Goal: Task Accomplishment & Management: Manage account settings

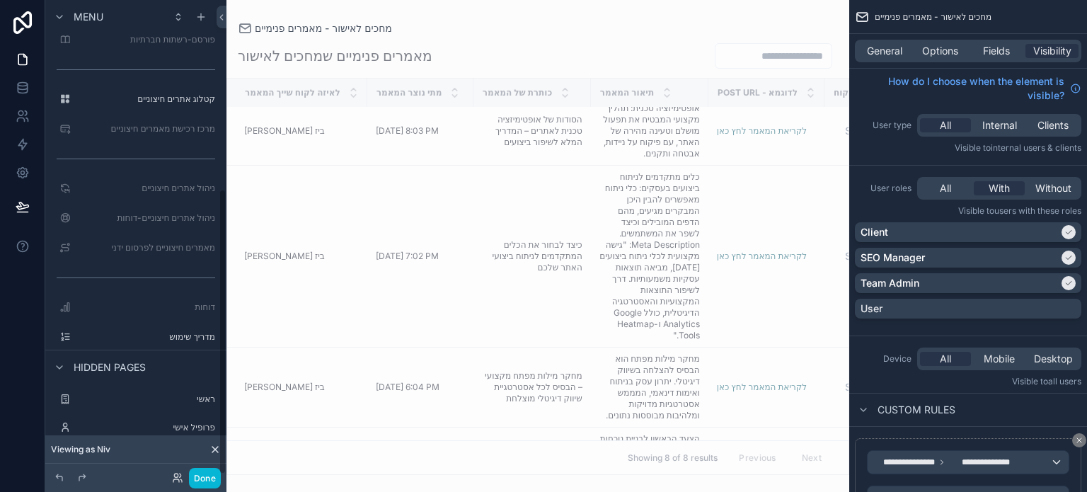
scroll to position [314, 0]
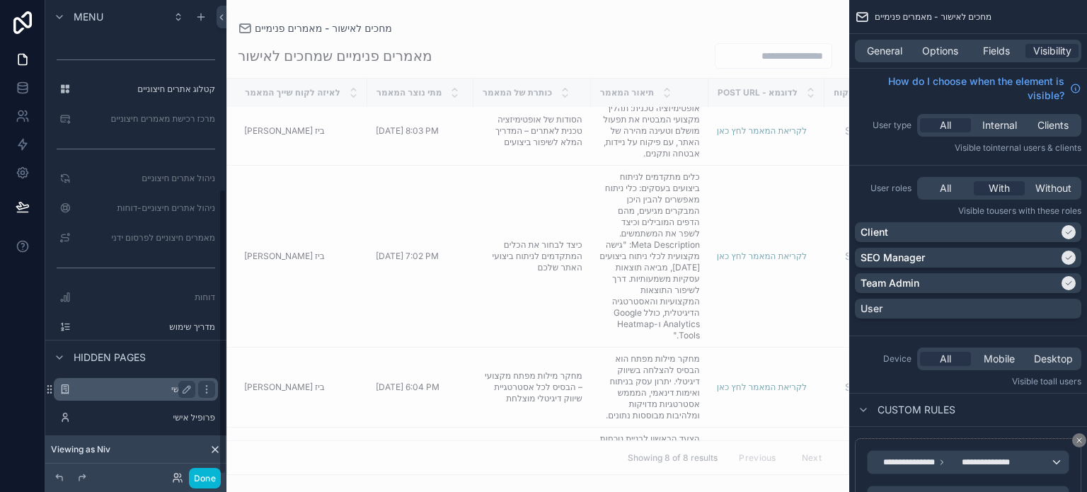
click at [144, 385] on label "ראשי" at bounding box center [132, 389] width 113 height 11
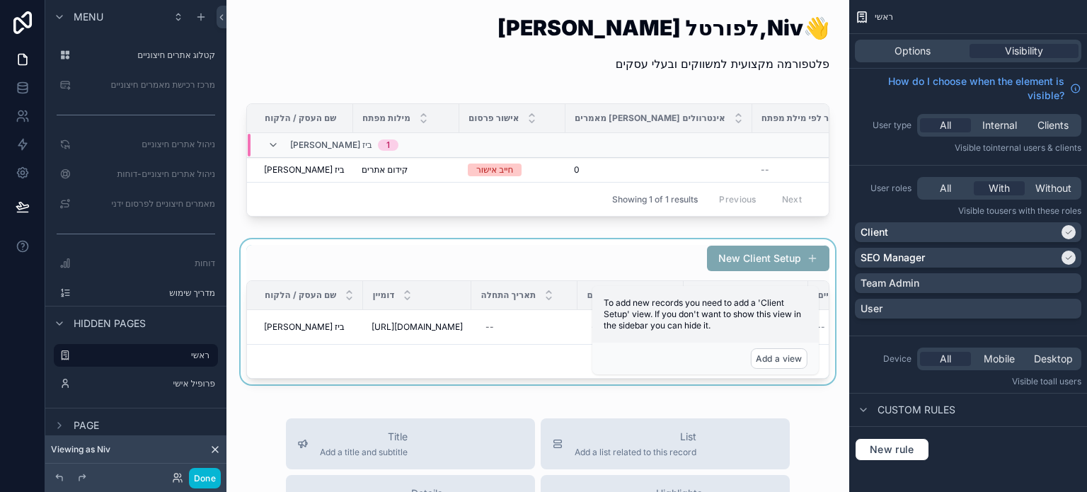
click at [398, 259] on div "scrollable content" at bounding box center [538, 311] width 600 height 145
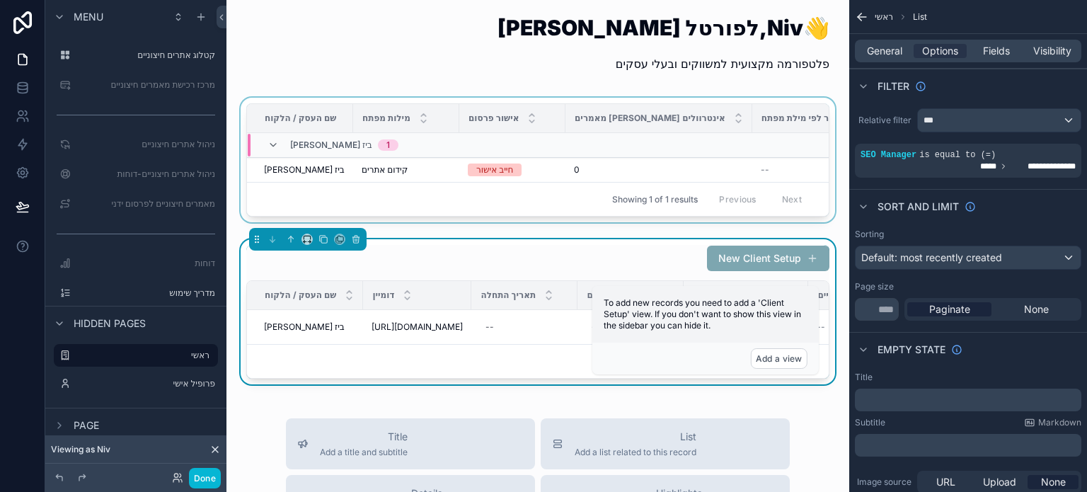
click at [599, 146] on td "scrollable content" at bounding box center [659, 145] width 187 height 25
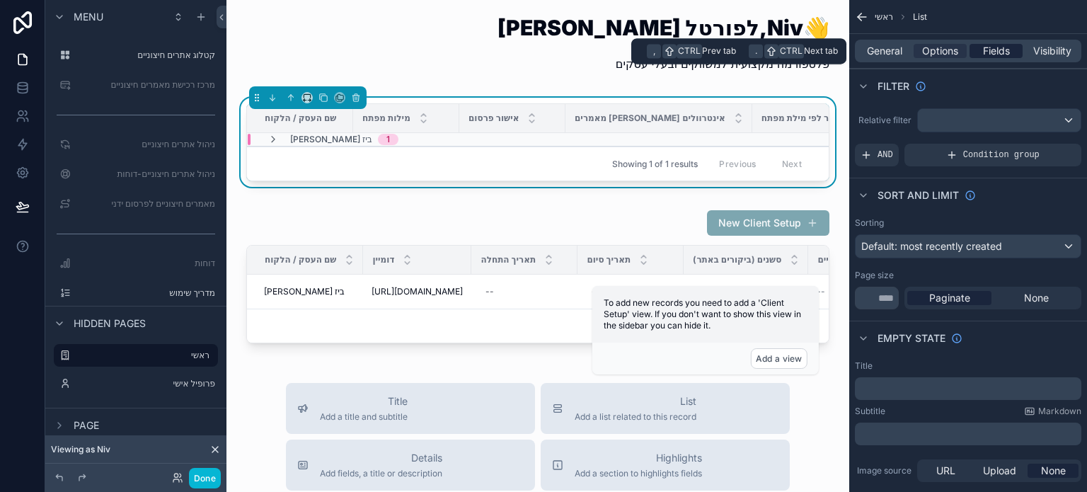
click at [1004, 52] on span "Fields" at bounding box center [996, 51] width 27 height 14
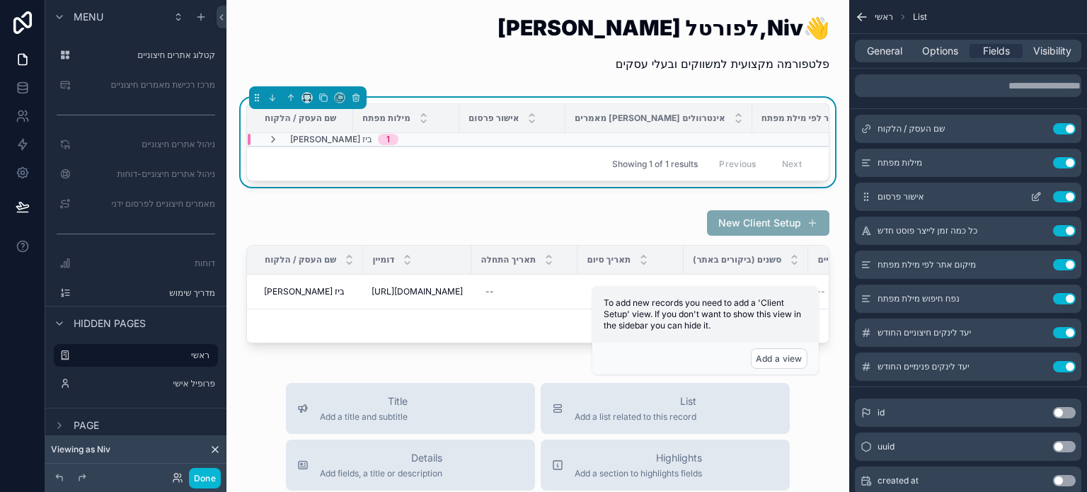
click at [1059, 195] on button "Use setting" at bounding box center [1064, 196] width 23 height 11
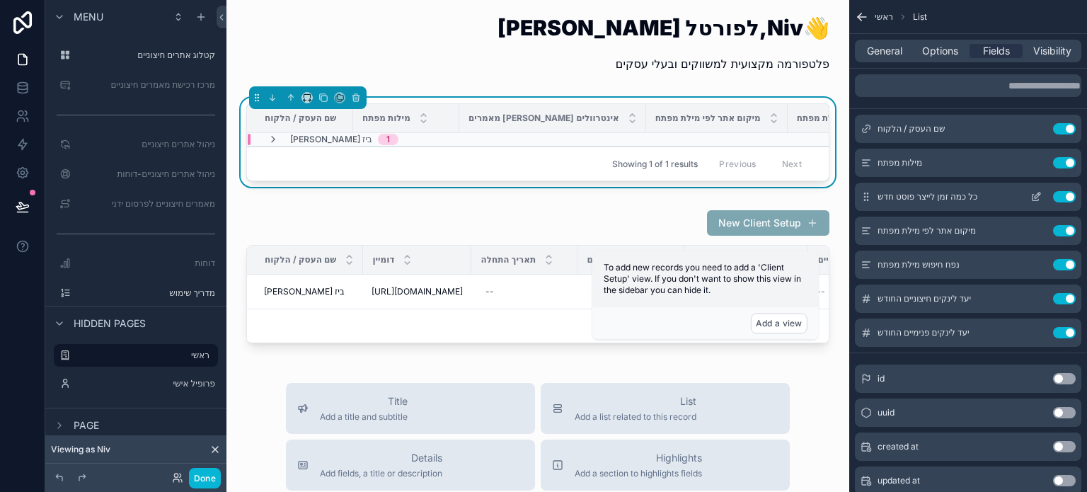
click at [1059, 197] on button "Use setting" at bounding box center [1064, 196] width 23 height 11
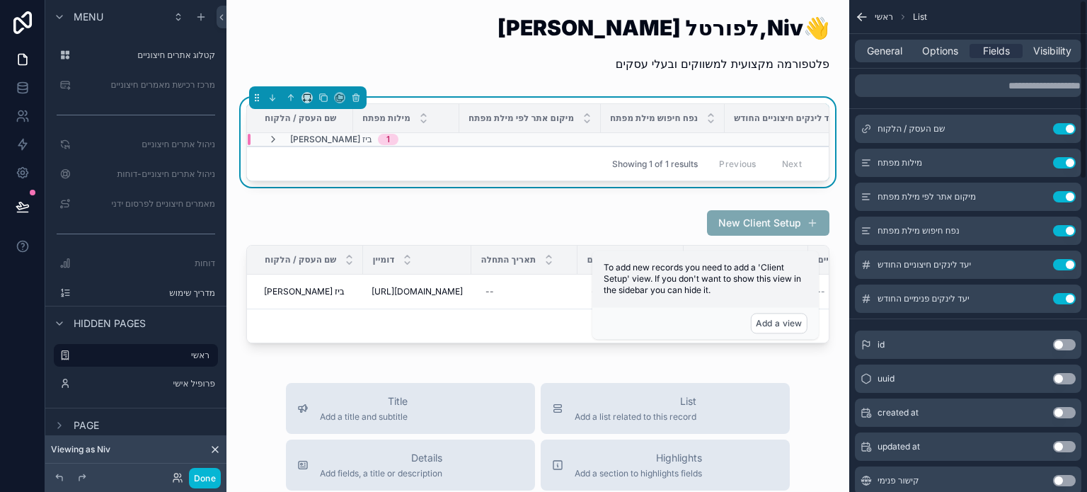
click at [1059, 197] on button "Use setting" at bounding box center [1064, 196] width 23 height 11
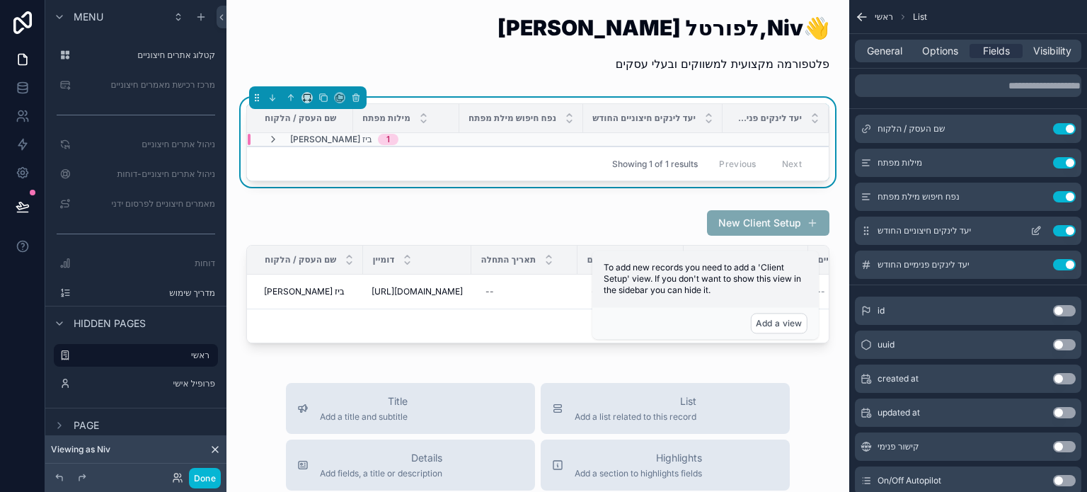
click at [1059, 230] on button "Use setting" at bounding box center [1064, 230] width 23 height 11
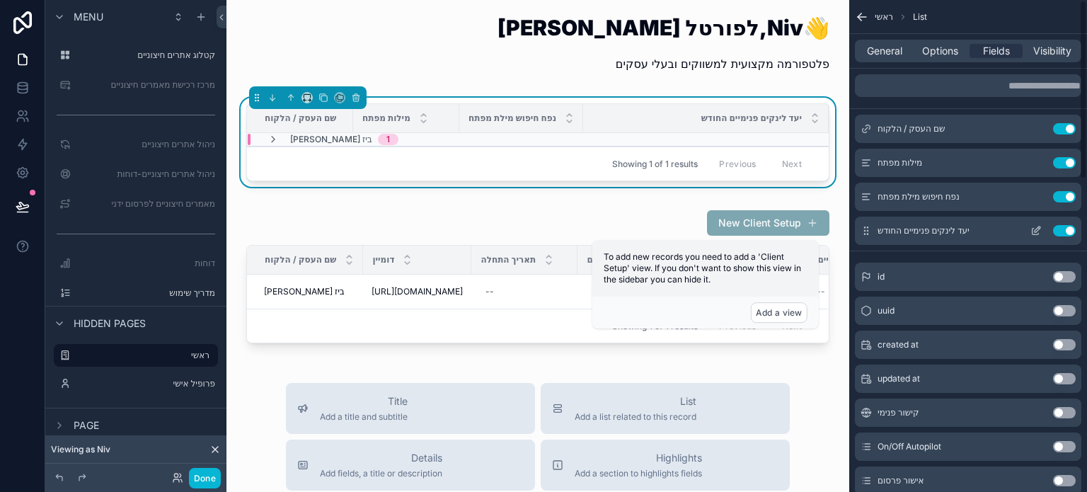
click at [1059, 230] on button "Use setting" at bounding box center [1064, 230] width 23 height 11
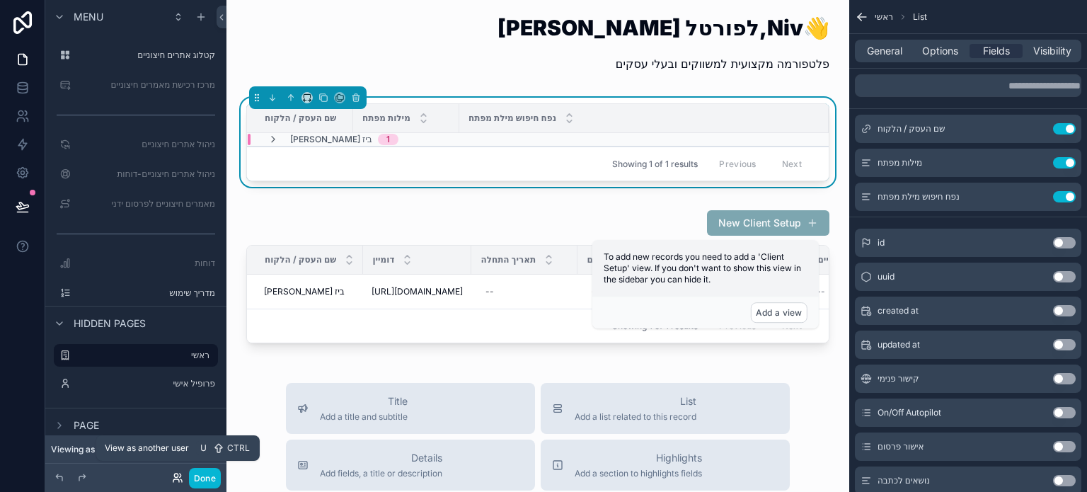
click at [178, 479] on icon at bounding box center [177, 477] width 11 height 11
click at [661, 363] on div "[PERSON_NAME] הבא לפורטל, Niv 👋 פלטפורמה מקצועית למשווקים ובעלי עסקים שם העסק /…" at bounding box center [538, 500] width 623 height 1000
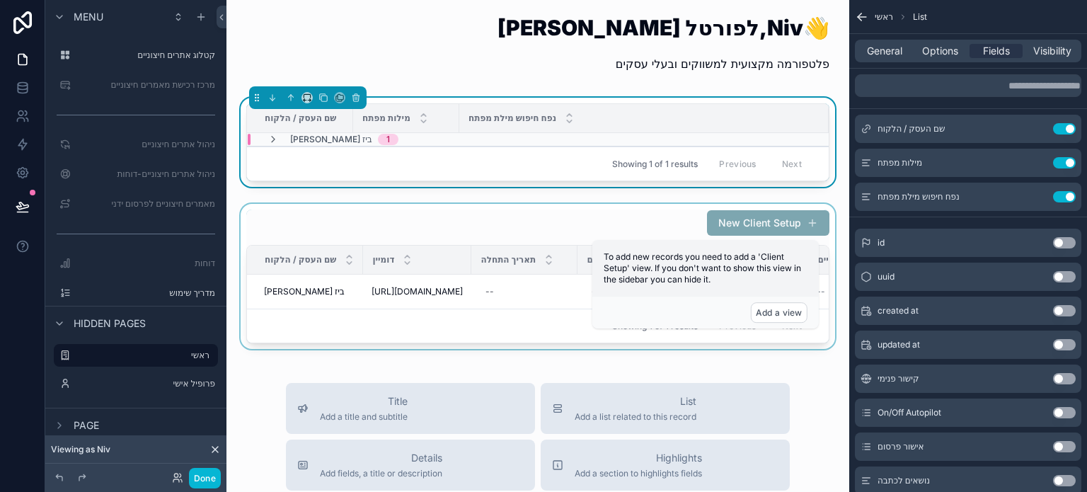
click at [549, 230] on div "scrollable content" at bounding box center [538, 276] width 600 height 145
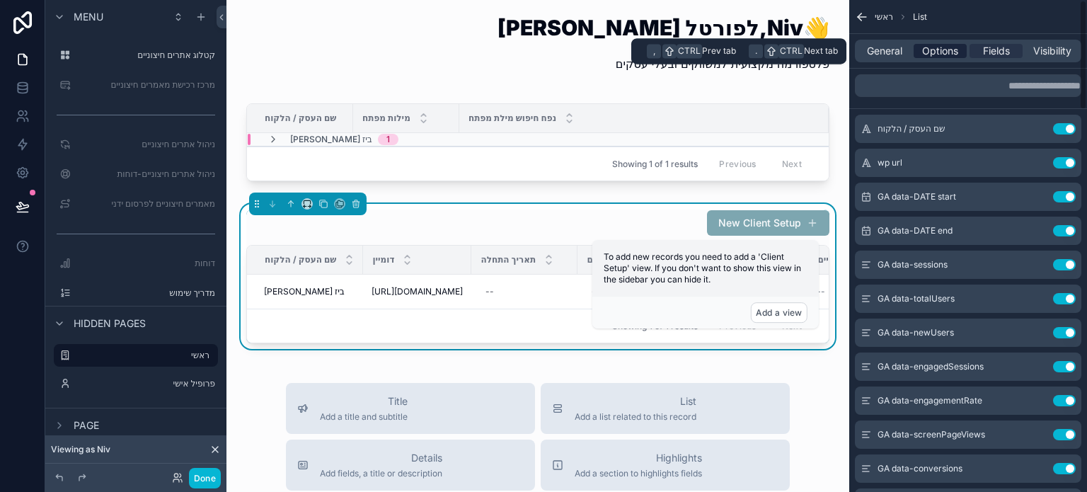
click at [929, 52] on span "Options" at bounding box center [940, 51] width 36 height 14
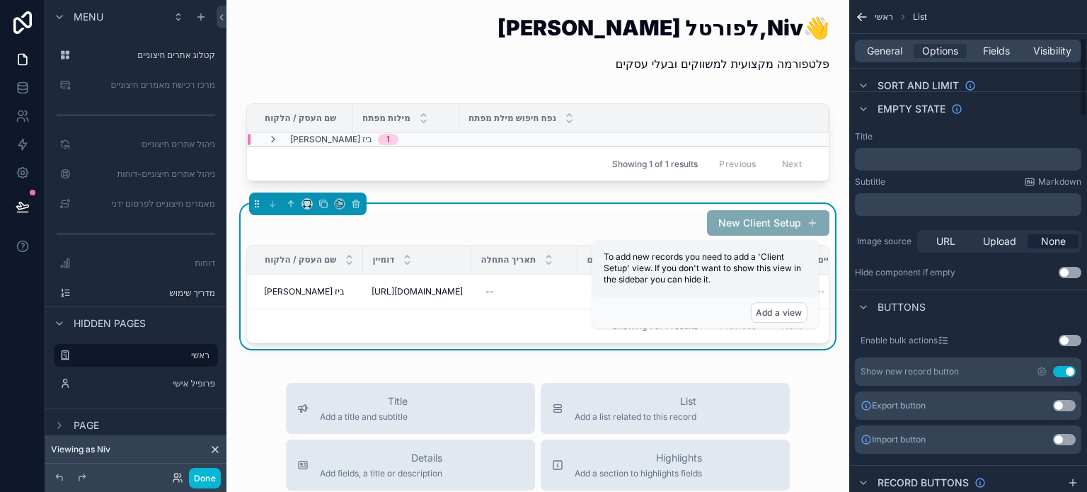
scroll to position [283, 0]
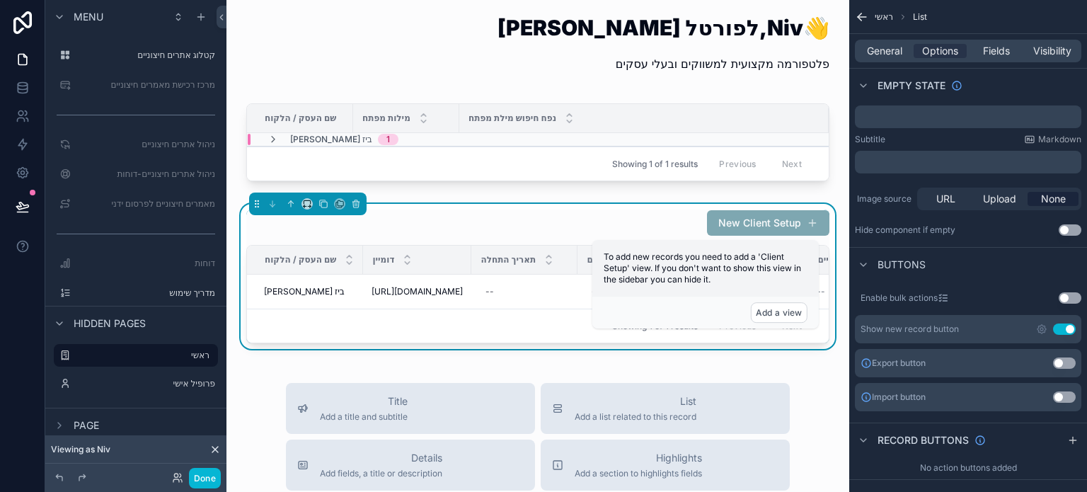
click at [1070, 330] on button "Use setting" at bounding box center [1064, 329] width 23 height 11
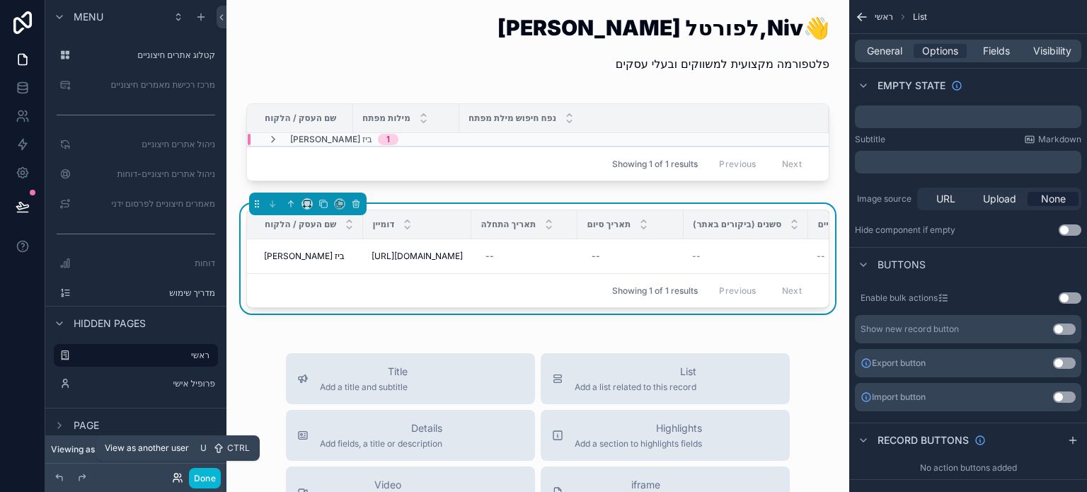
click at [179, 480] on icon at bounding box center [177, 477] width 11 height 11
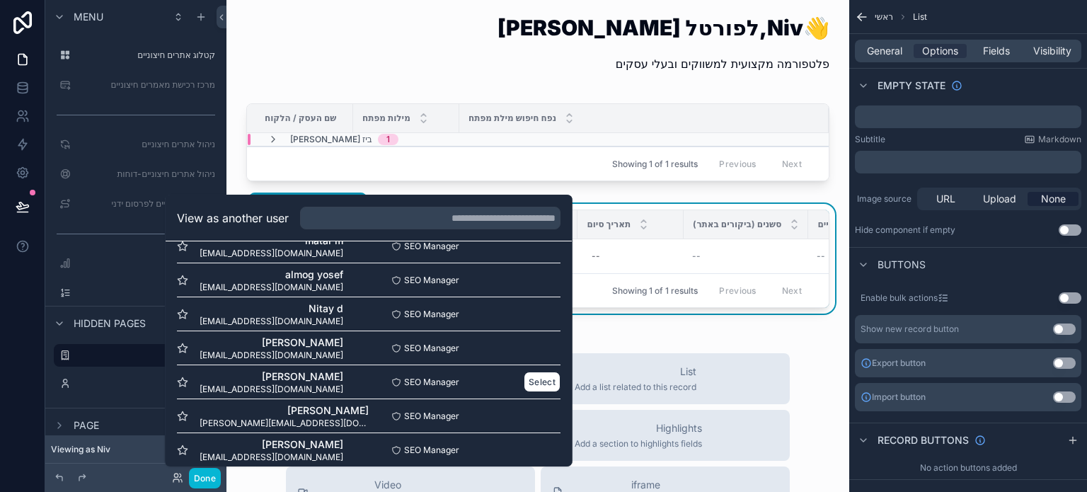
scroll to position [566, 0]
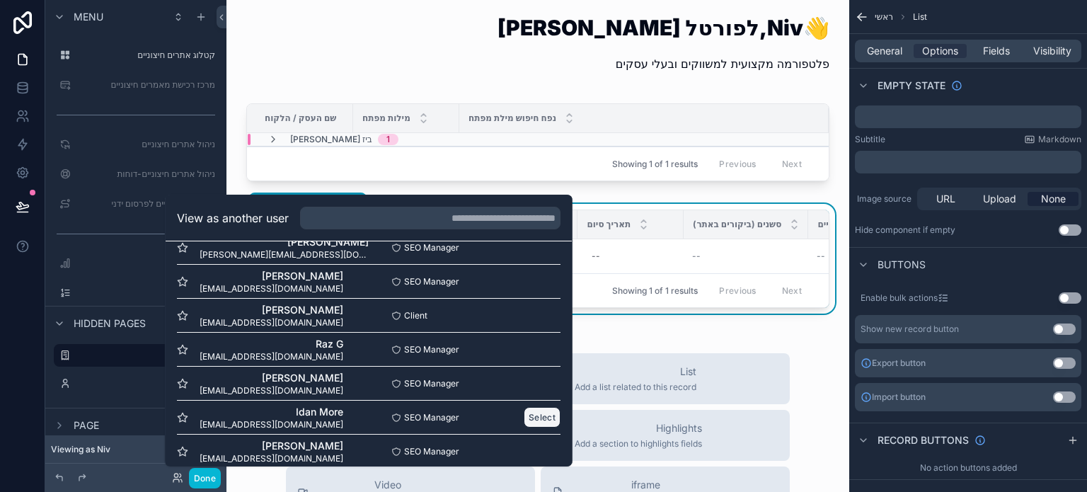
click at [535, 417] on button "Select" at bounding box center [542, 417] width 37 height 21
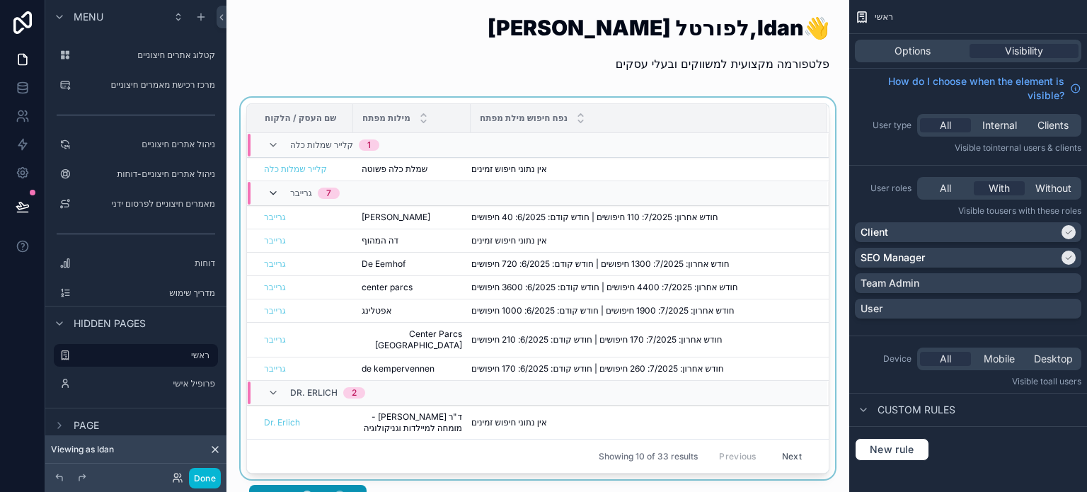
click at [271, 192] on icon "scrollable content" at bounding box center [273, 193] width 11 height 11
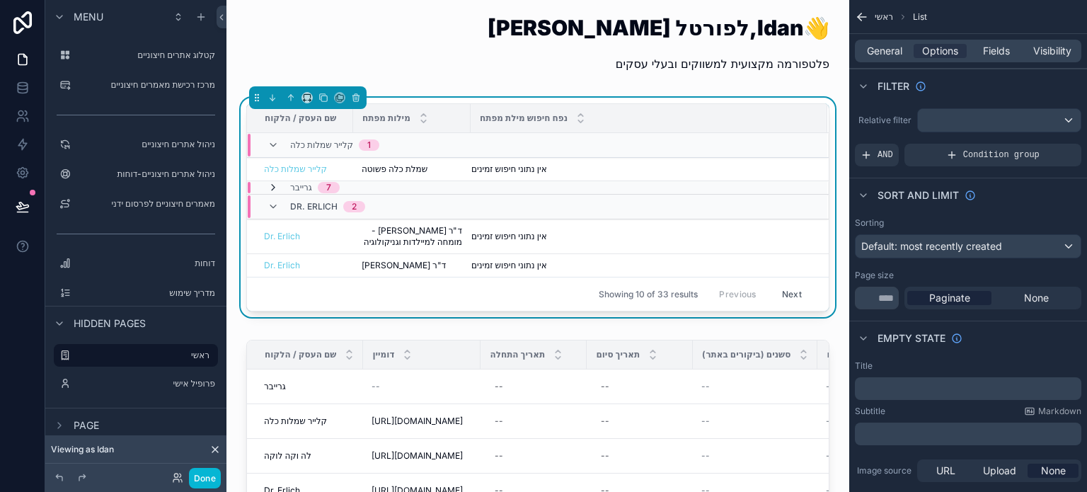
click at [271, 187] on icon "scrollable content" at bounding box center [273, 187] width 11 height 11
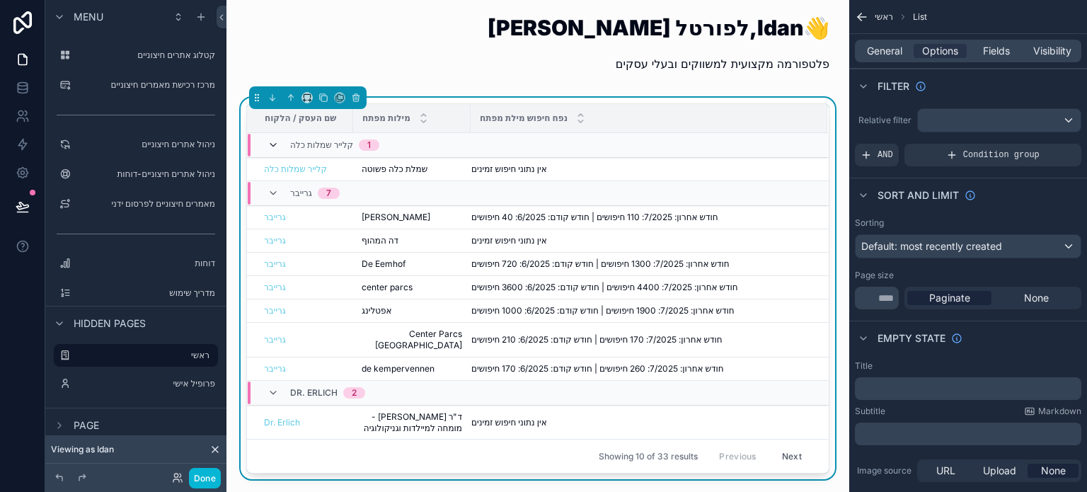
click at [271, 145] on icon "scrollable content" at bounding box center [273, 144] width 11 height 11
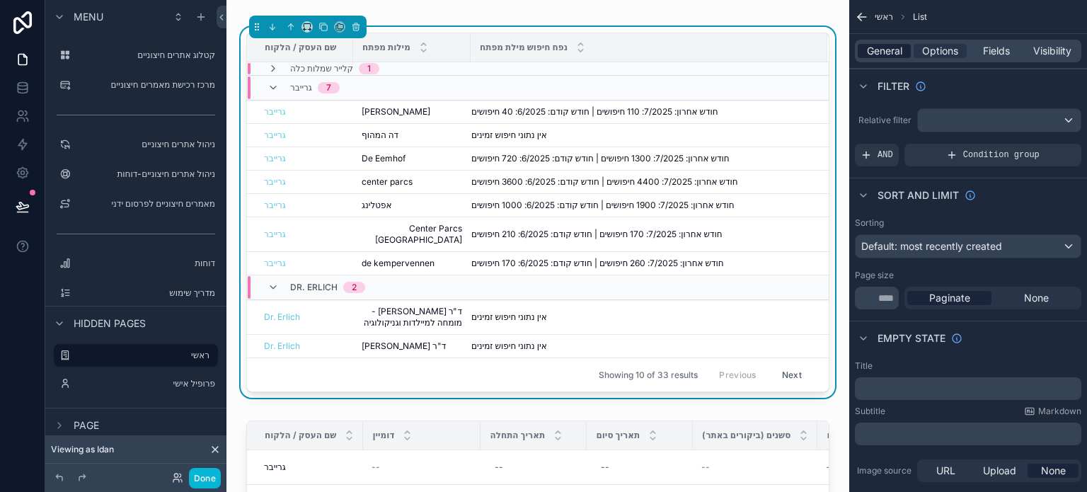
click at [889, 56] on span "General" at bounding box center [884, 51] width 35 height 14
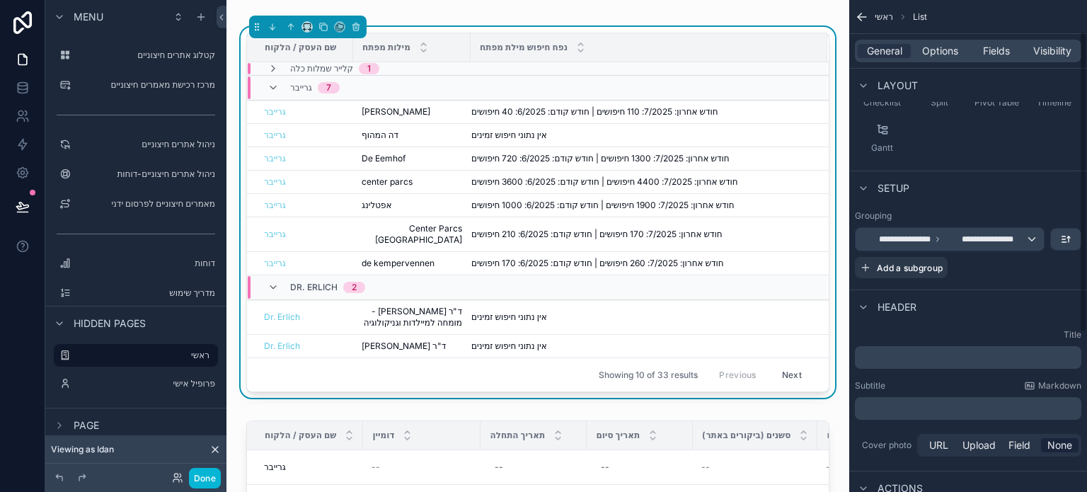
scroll to position [212, 0]
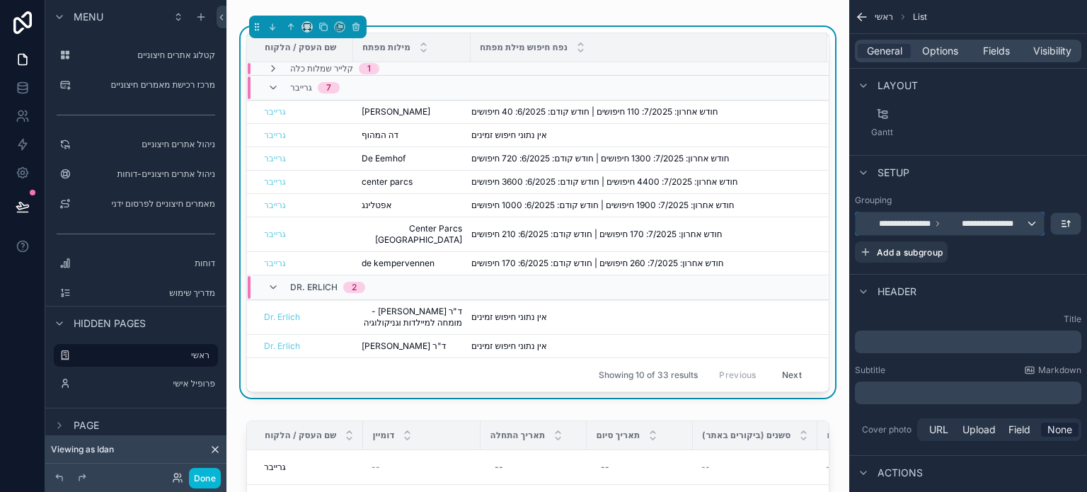
click at [1029, 217] on div "**********" at bounding box center [950, 223] width 188 height 23
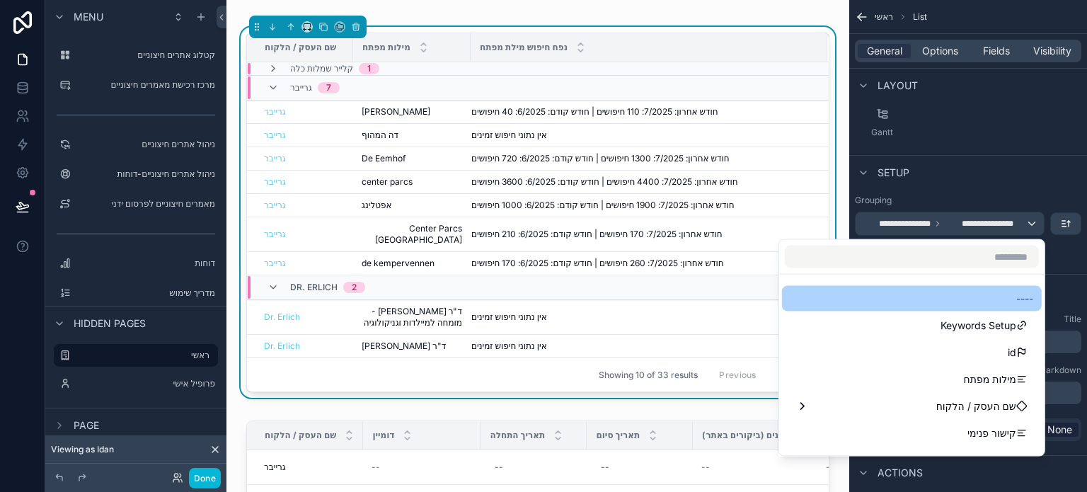
click at [1017, 298] on span "----" at bounding box center [1025, 298] width 17 height 17
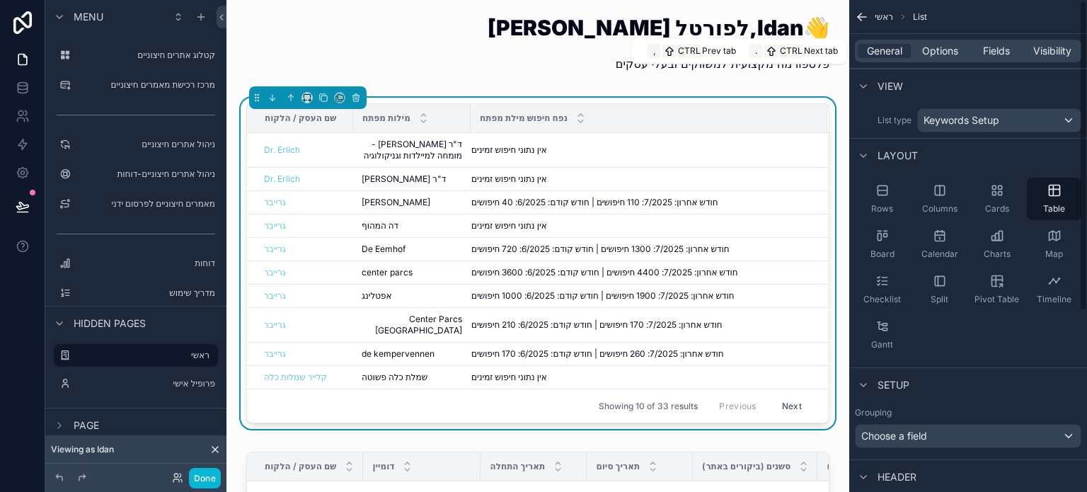
scroll to position [0, 0]
click at [940, 55] on span "Options" at bounding box center [940, 51] width 36 height 14
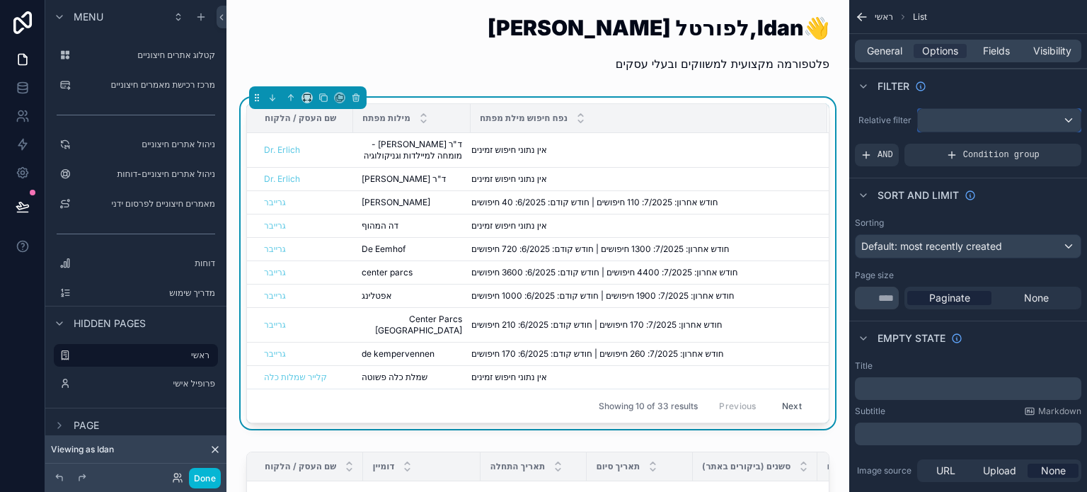
click at [1003, 121] on div "scrollable content" at bounding box center [999, 120] width 163 height 23
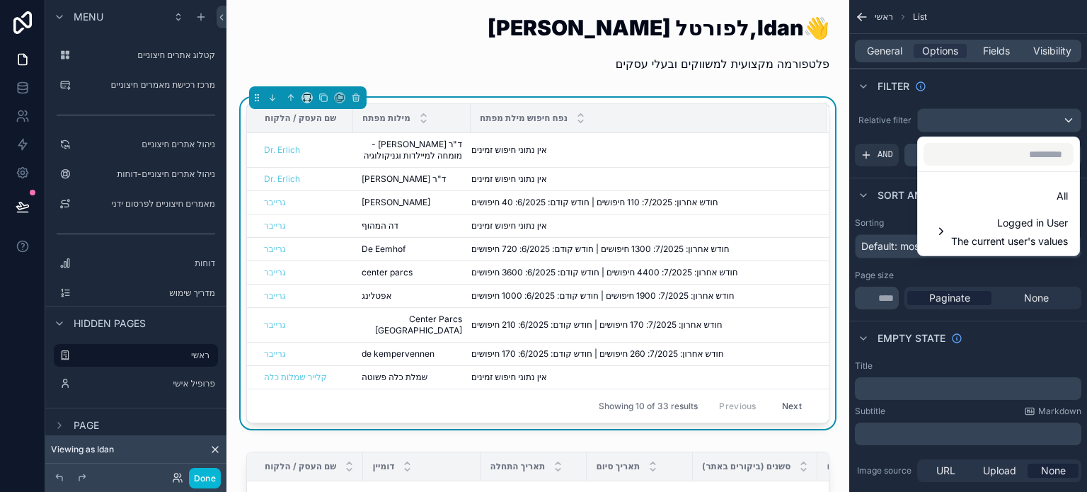
drag, startPoint x: 1066, startPoint y: 190, endPoint x: 940, endPoint y: 161, distance: 129.3
click at [1066, 189] on span "All" at bounding box center [1062, 196] width 11 height 17
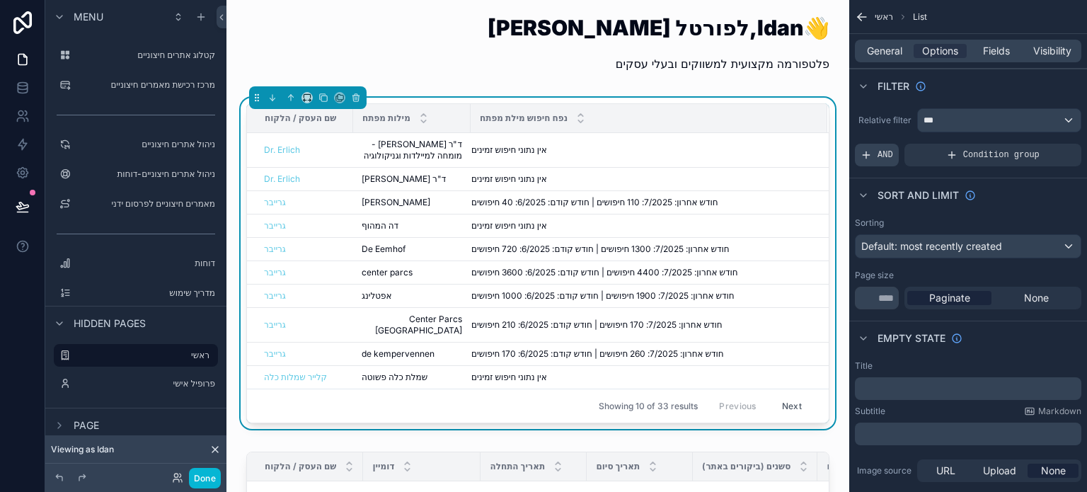
click at [886, 156] on span "AND" at bounding box center [886, 154] width 16 height 11
click at [1043, 144] on icon "scrollable content" at bounding box center [1045, 146] width 5 height 5
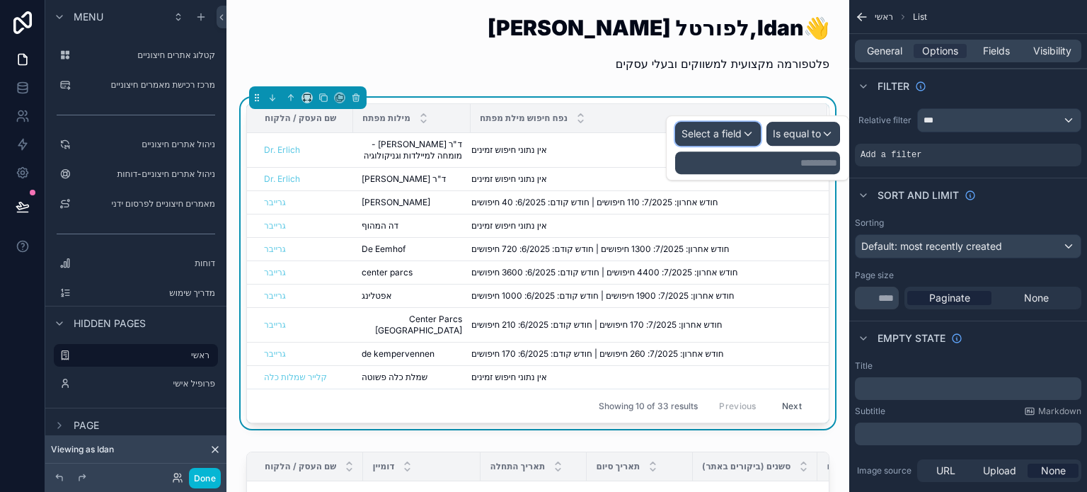
click at [733, 139] on span "Select a field" at bounding box center [712, 133] width 60 height 12
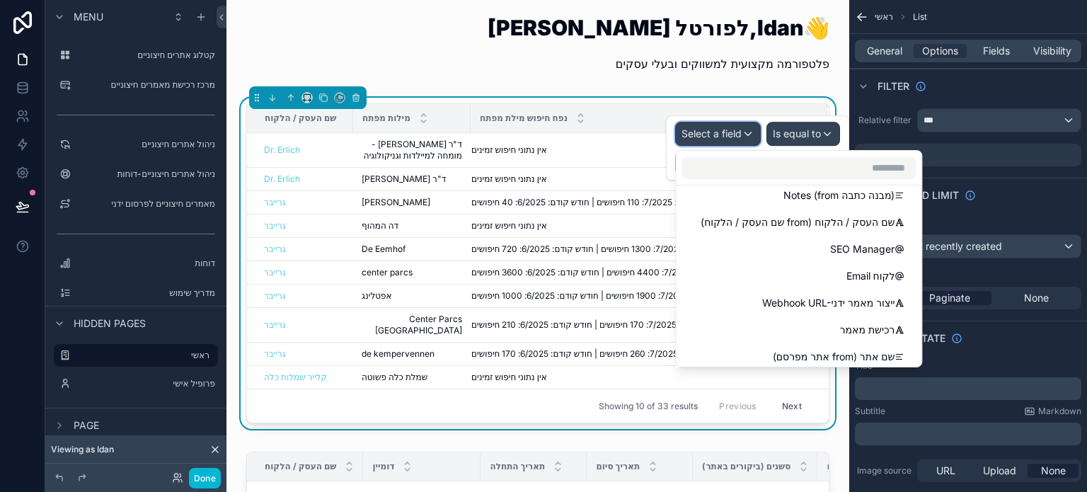
scroll to position [496, 0]
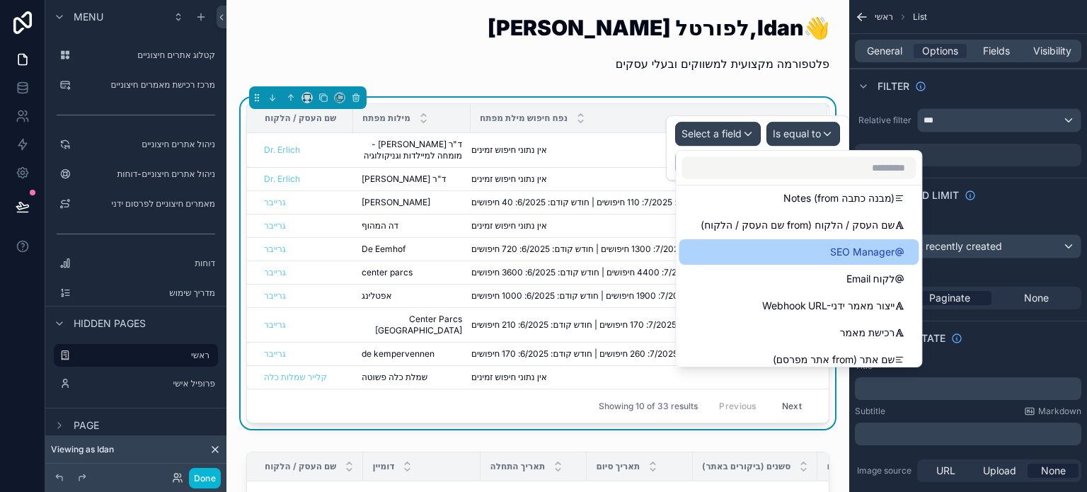
click at [818, 253] on div "SEO Manager" at bounding box center [798, 252] width 223 height 17
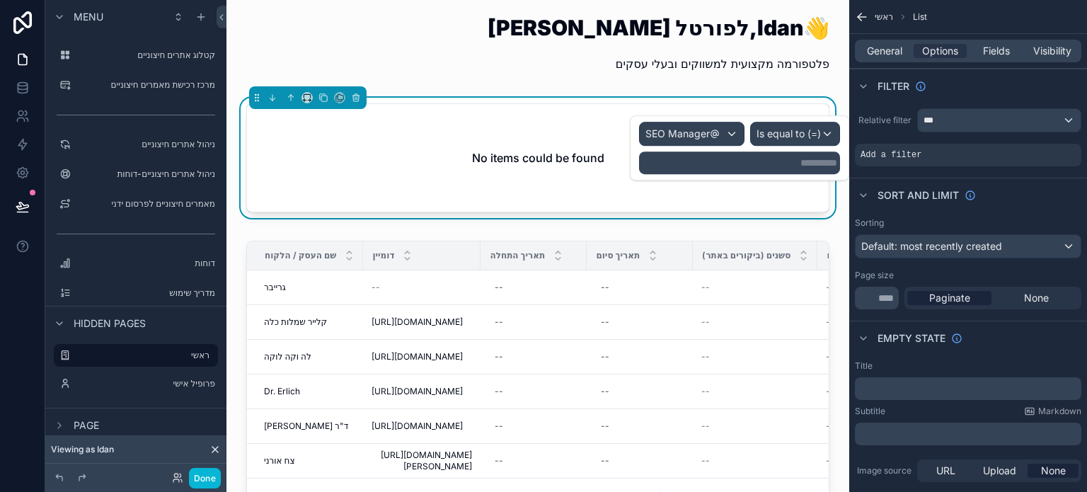
click at [768, 161] on p "**********" at bounding box center [741, 163] width 193 height 14
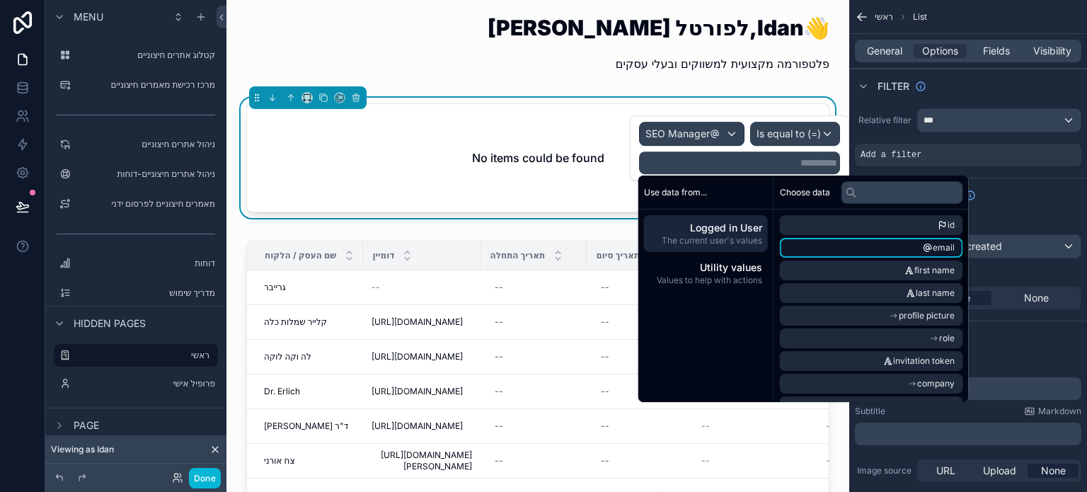
click at [874, 238] on li "email" at bounding box center [871, 248] width 183 height 20
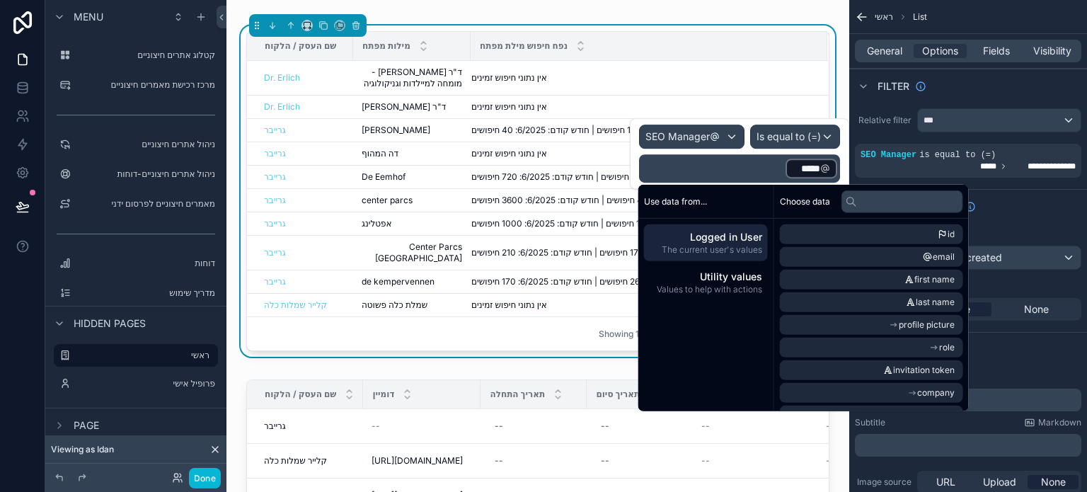
scroll to position [71, 0]
click at [866, 98] on div "Filter" at bounding box center [968, 86] width 238 height 34
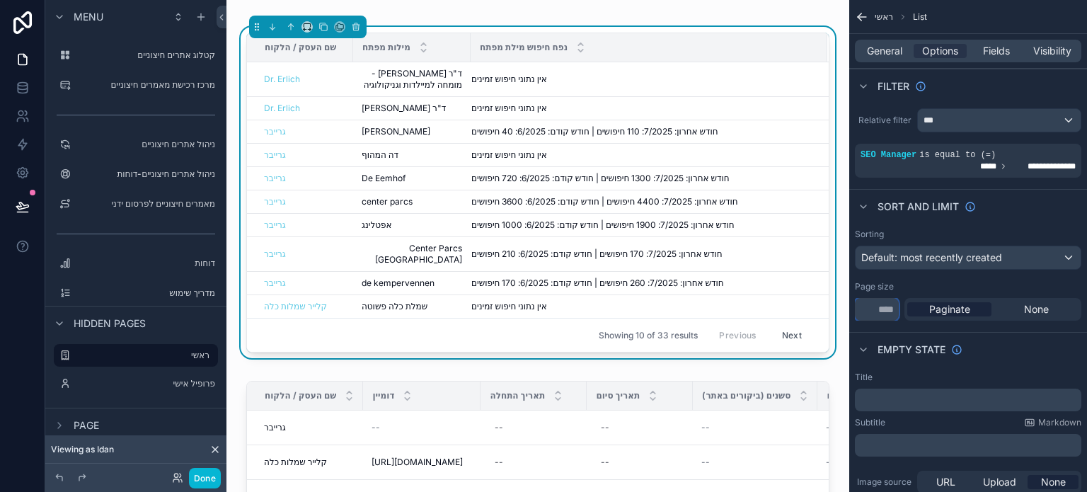
click at [881, 303] on input "**" at bounding box center [877, 309] width 44 height 23
click at [882, 303] on input "**" at bounding box center [877, 309] width 44 height 23
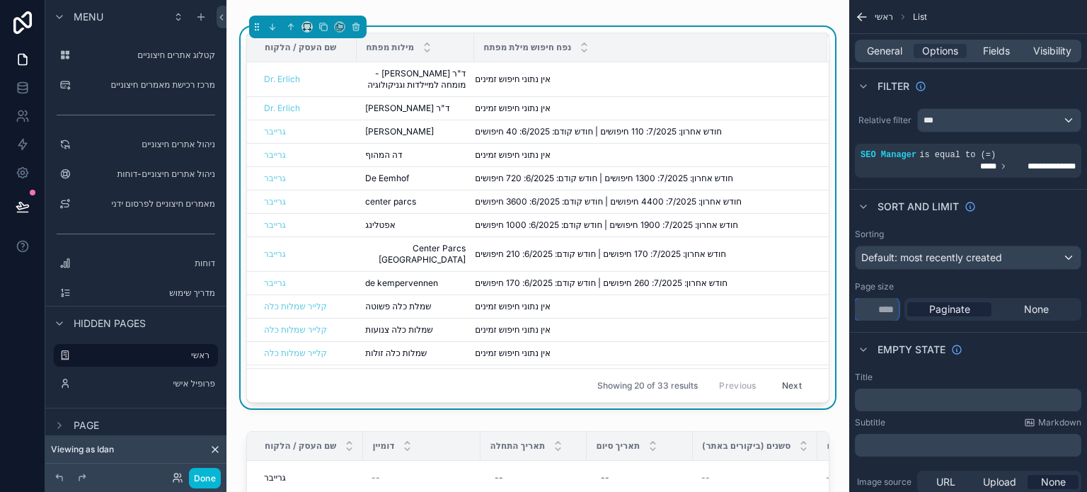
type input "**"
click at [932, 285] on div "Page size" at bounding box center [968, 286] width 227 height 11
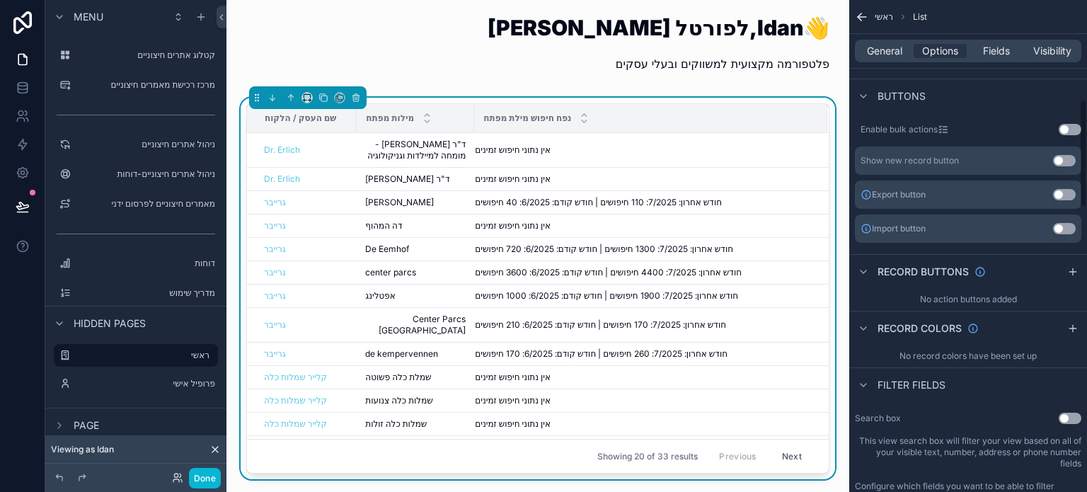
scroll to position [425, 0]
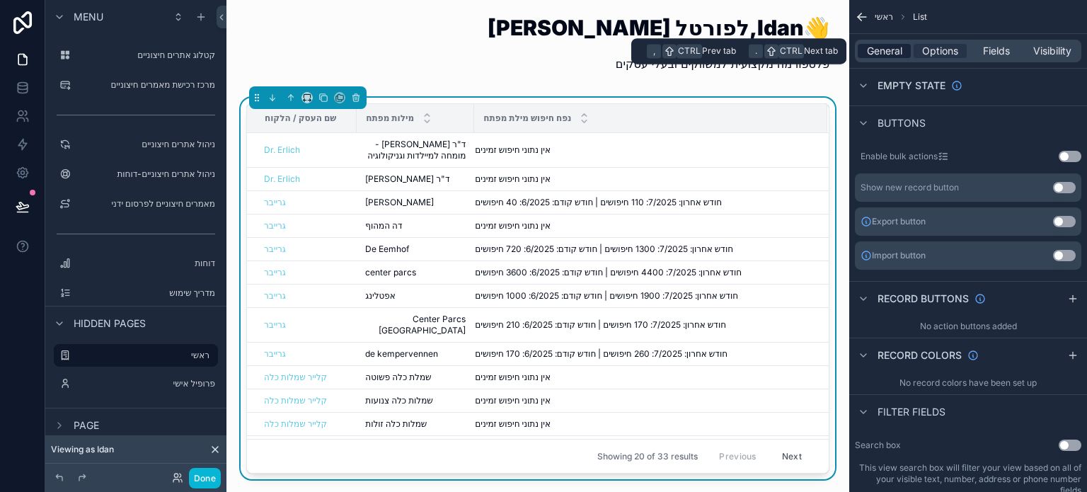
click at [896, 52] on span "General" at bounding box center [884, 51] width 35 height 14
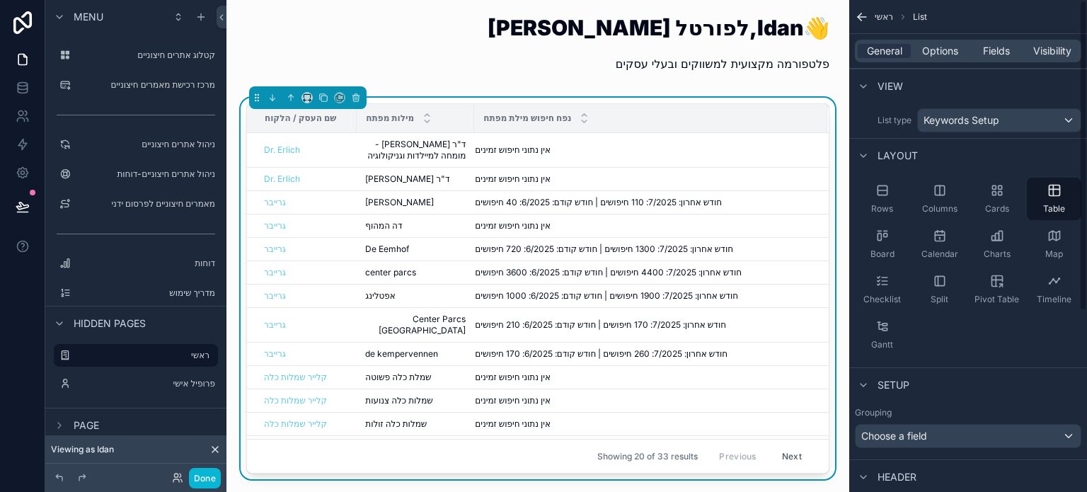
scroll to position [0, 0]
click at [935, 56] on span "Options" at bounding box center [940, 51] width 36 height 14
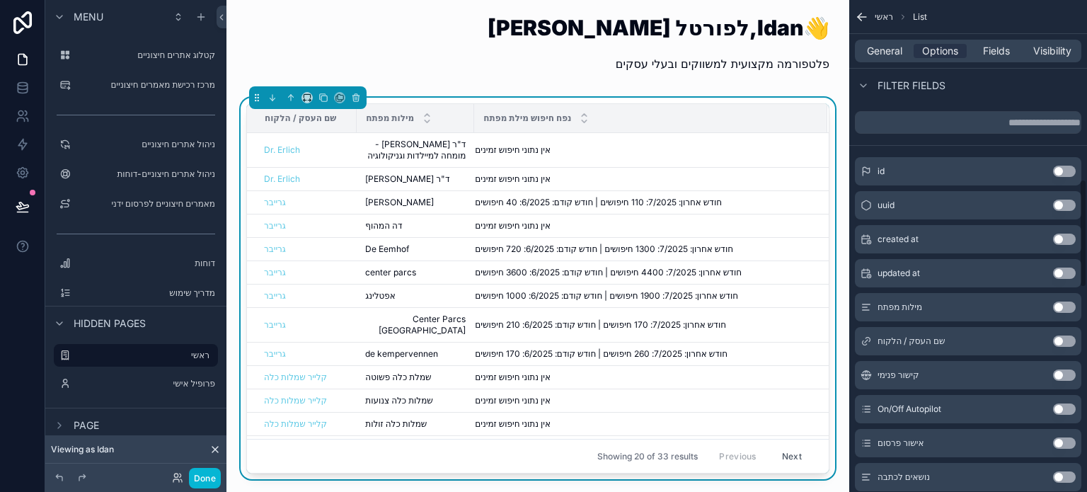
scroll to position [849, 0]
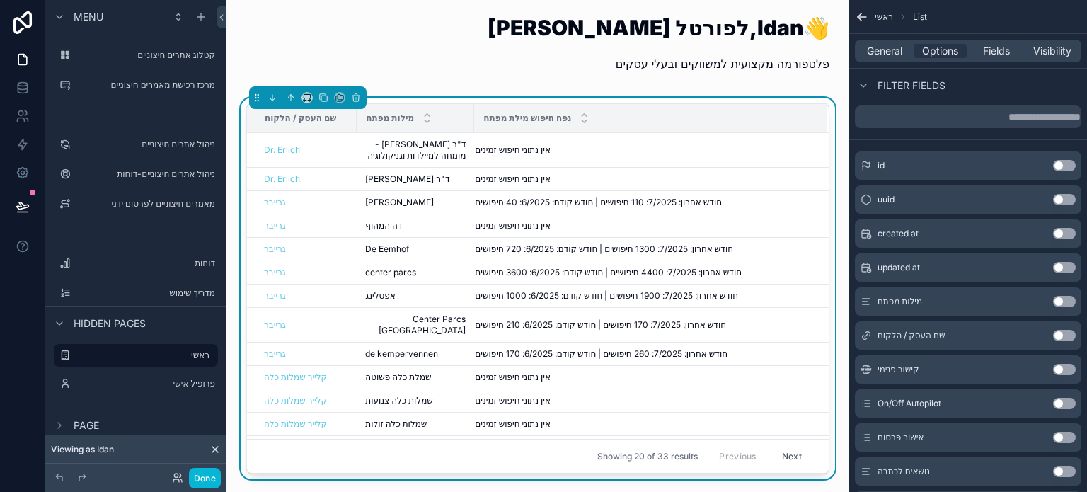
click at [1062, 331] on button "Use setting" at bounding box center [1064, 335] width 23 height 11
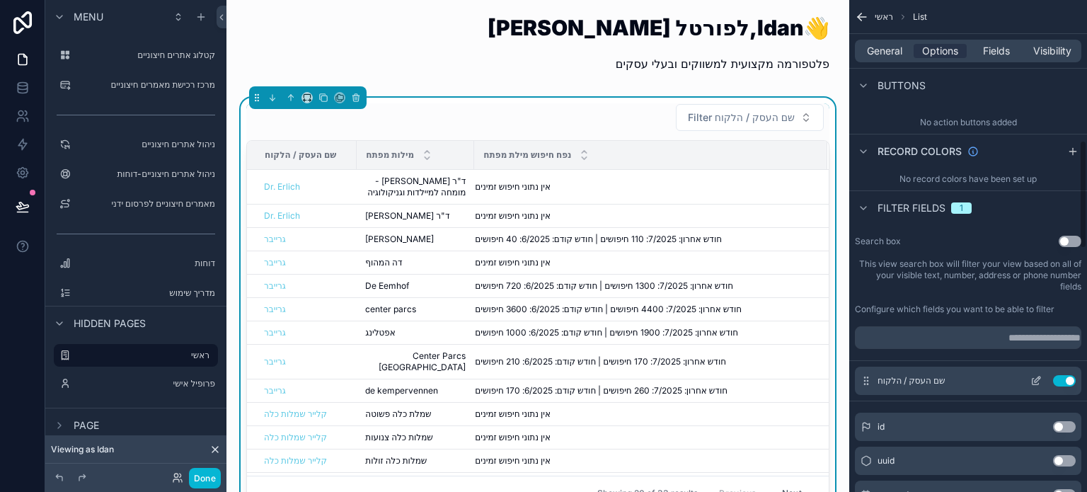
scroll to position [637, 0]
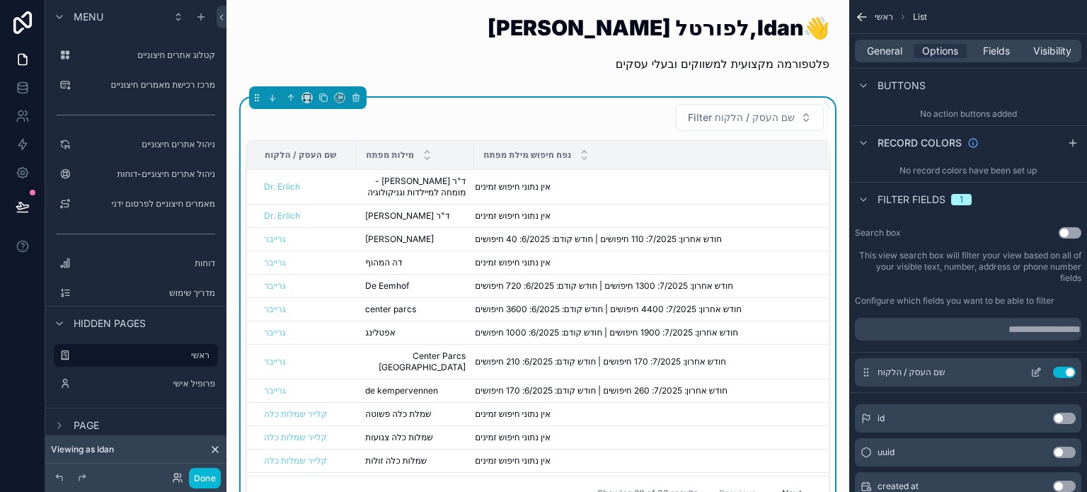
click at [1036, 375] on icon "scrollable content" at bounding box center [1036, 373] width 6 height 6
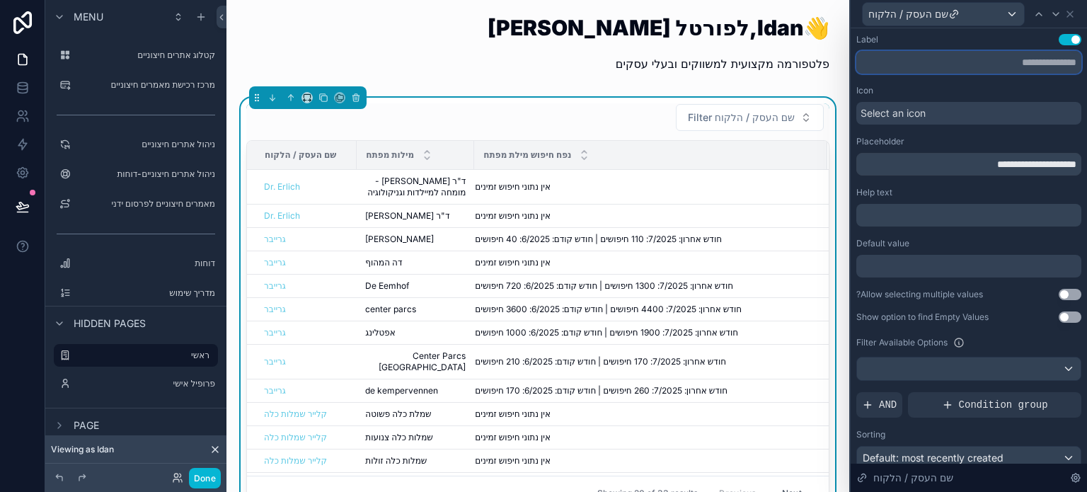
click at [980, 62] on input "text" at bounding box center [969, 62] width 225 height 23
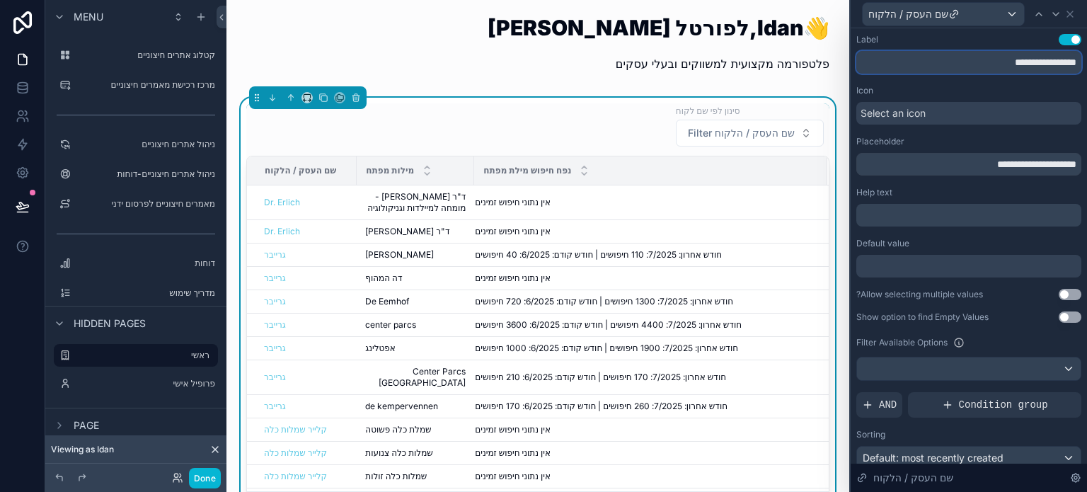
type input "**********"
click at [898, 90] on div "Icon" at bounding box center [969, 90] width 225 height 11
click at [992, 166] on input "**********" at bounding box center [969, 164] width 225 height 23
click at [992, 165] on input "**********" at bounding box center [969, 164] width 225 height 23
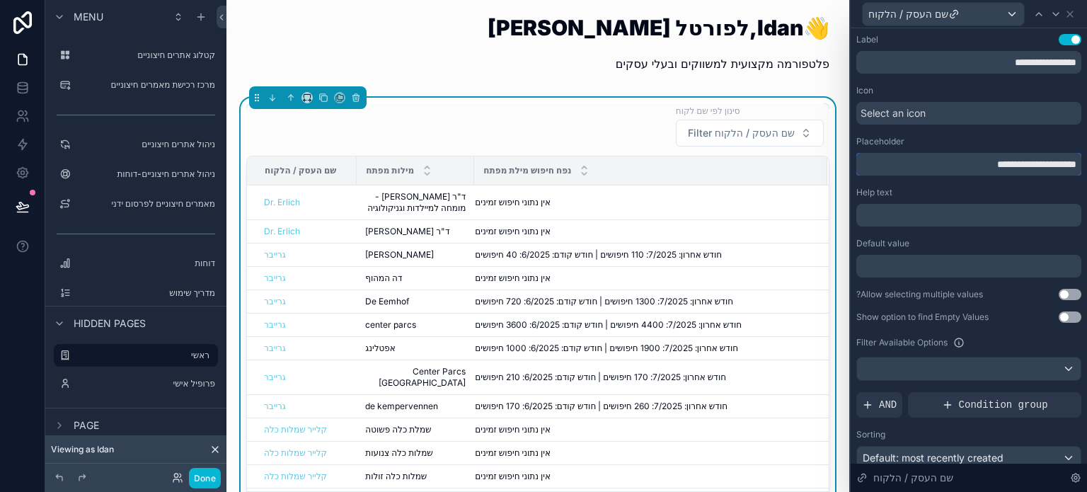
click at [992, 165] on input "**********" at bounding box center [969, 164] width 225 height 23
type input "**********"
click at [1019, 60] on input "**********" at bounding box center [969, 62] width 225 height 23
click at [1019, 59] on input "**********" at bounding box center [969, 62] width 225 height 23
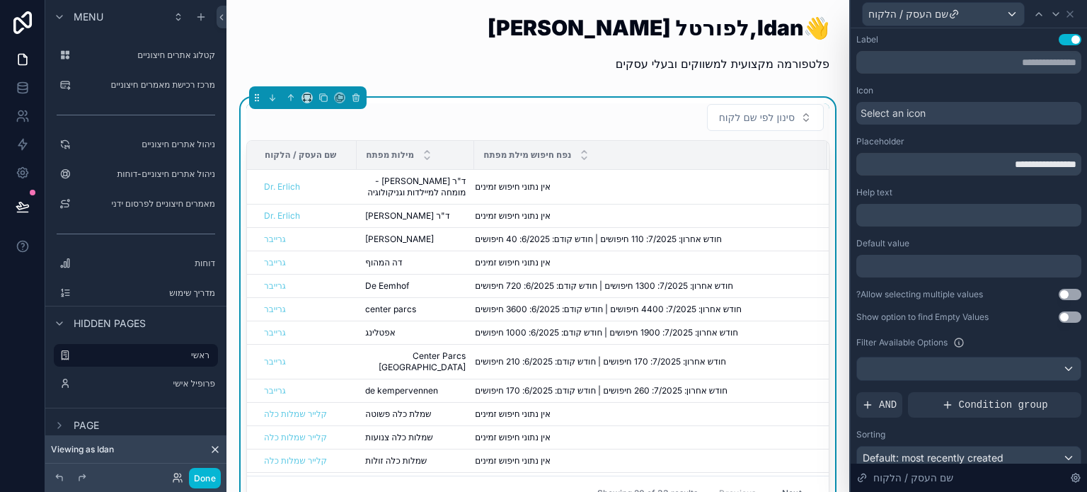
click at [906, 88] on div "Icon" at bounding box center [969, 90] width 225 height 11
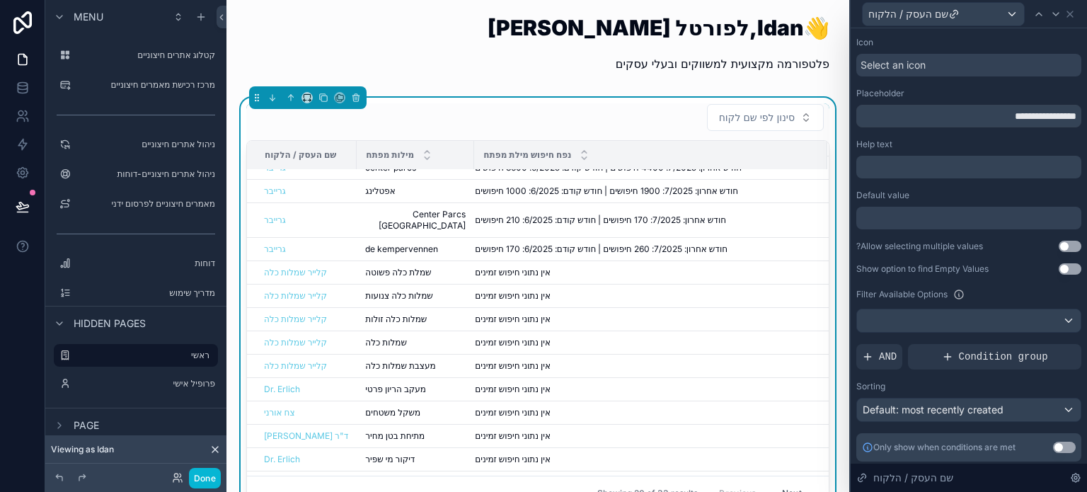
scroll to position [51, 0]
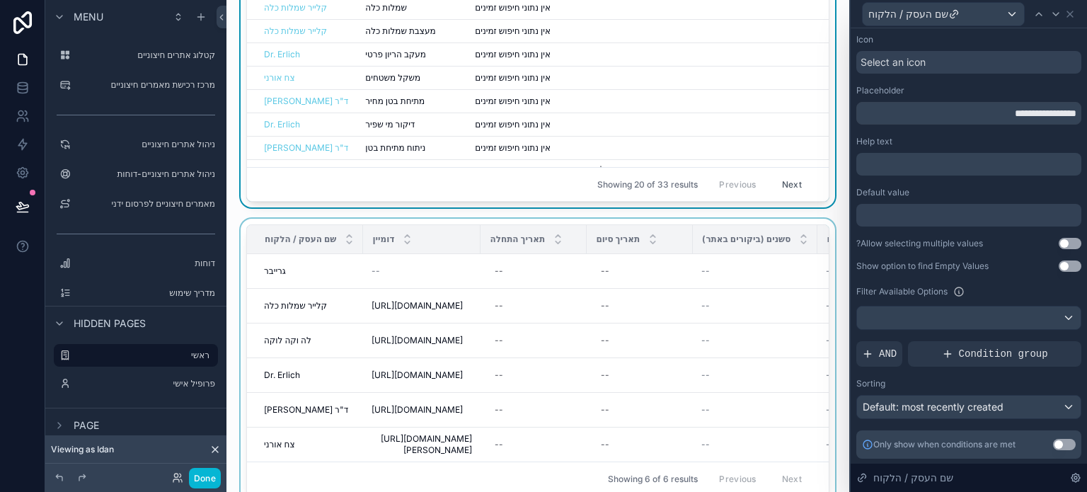
scroll to position [283, 0]
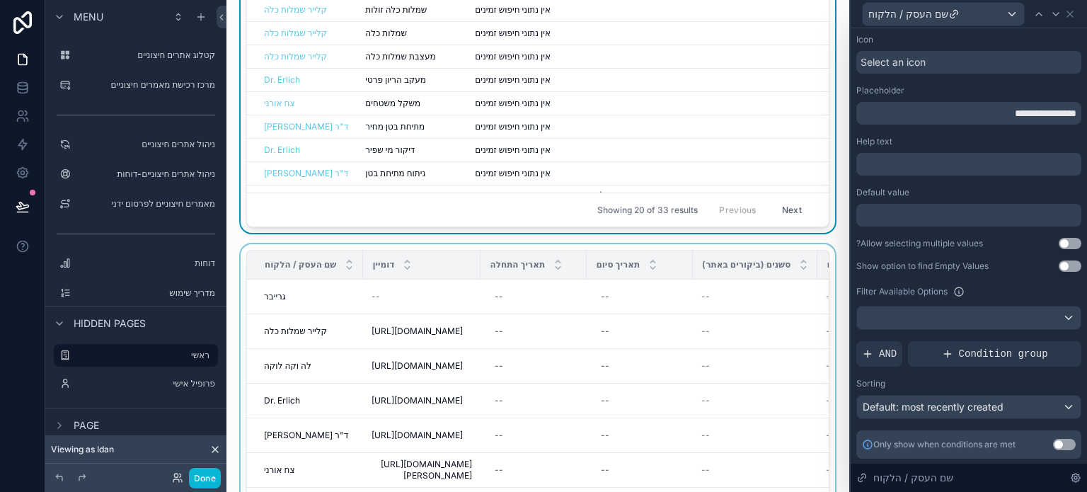
click at [447, 255] on div "דומיין" at bounding box center [422, 264] width 116 height 27
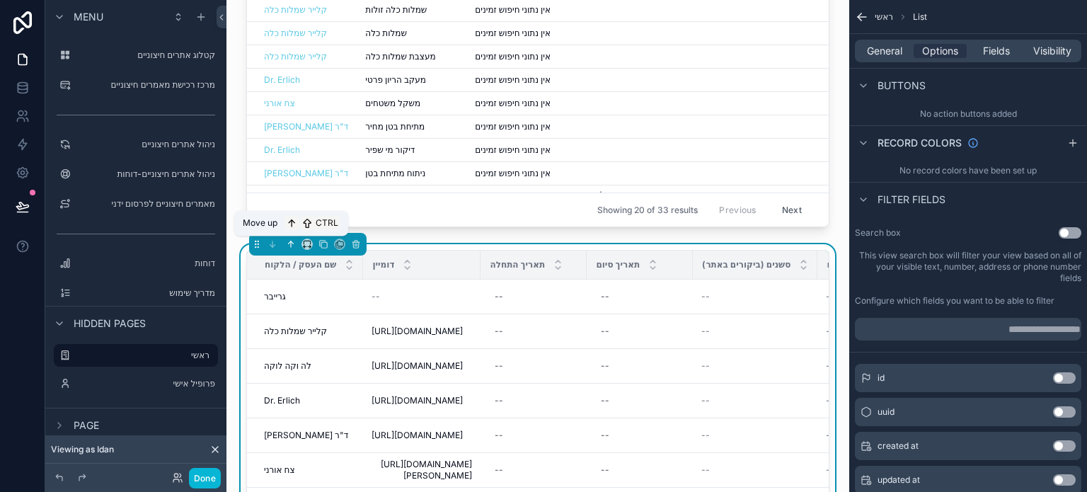
click at [287, 243] on icon "scrollable content" at bounding box center [291, 244] width 10 height 10
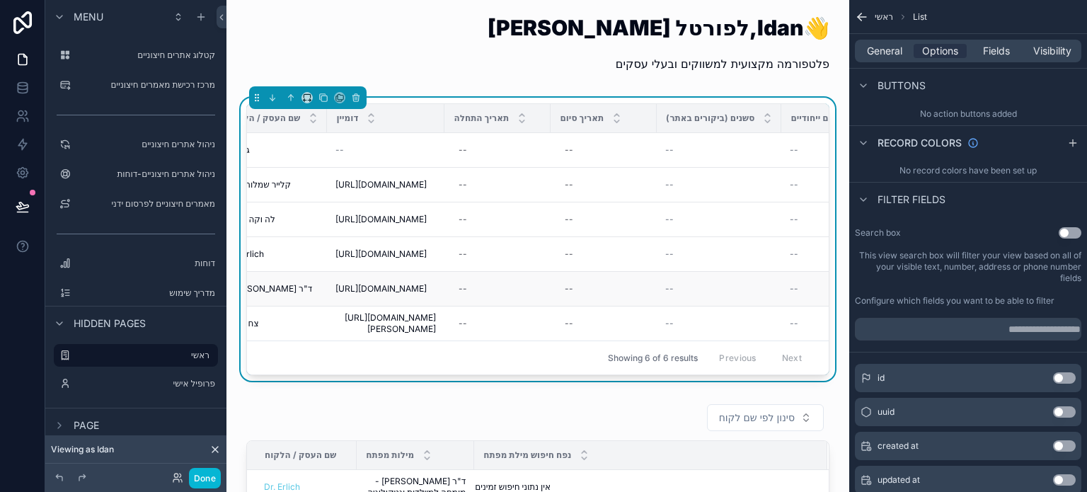
scroll to position [0, 55]
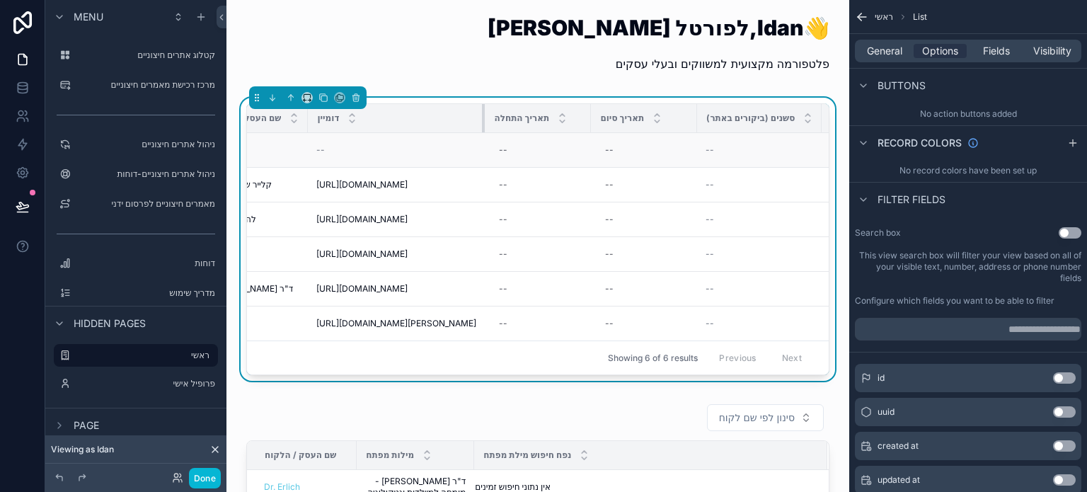
drag, startPoint x: 421, startPoint y: 118, endPoint x: 490, endPoint y: 151, distance: 76.9
click at [490, 151] on table "שם העסק / הלקוח דומיין תאריך התחלה תאריך סיום סשנים (ביקורים באתר) משתמשים ייחו…" at bounding box center [888, 222] width 1393 height 236
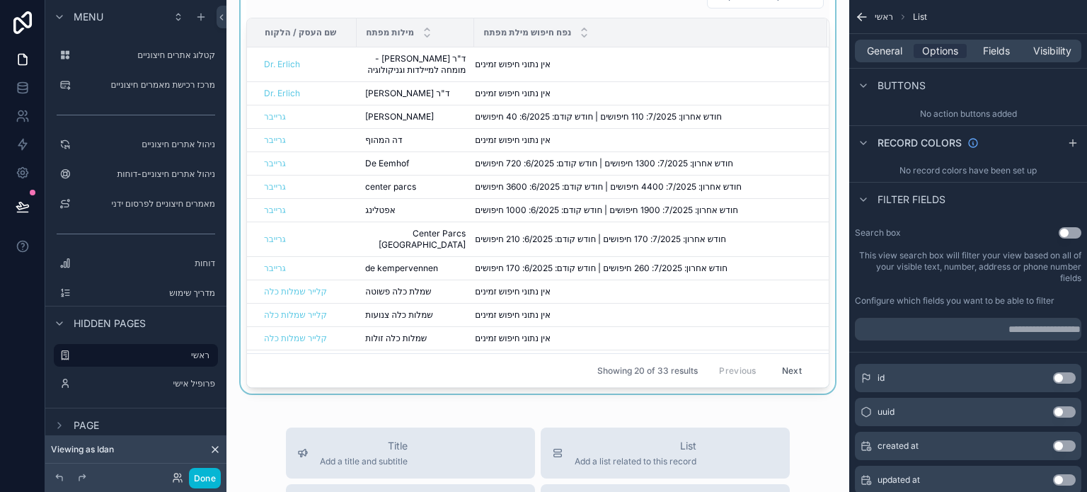
scroll to position [425, 0]
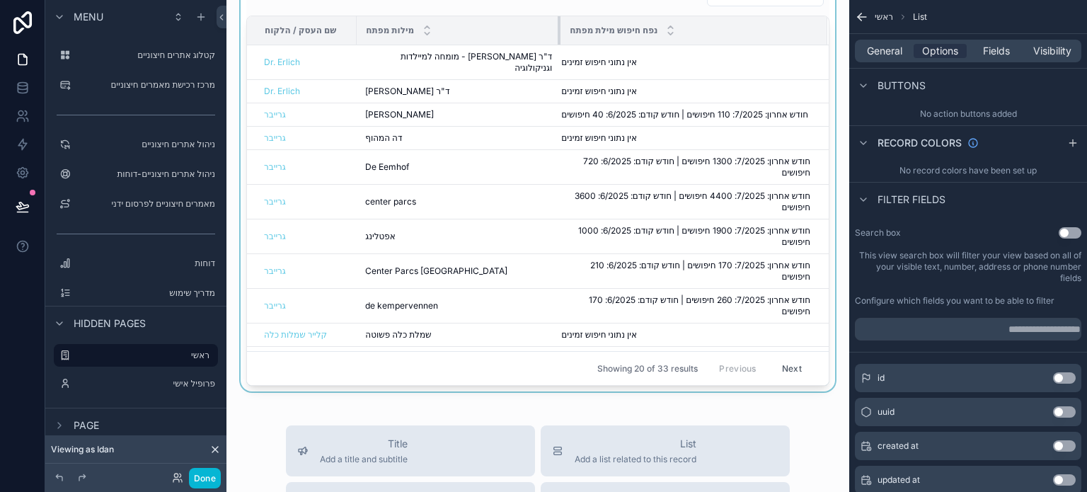
drag, startPoint x: 468, startPoint y: 39, endPoint x: 554, endPoint y: 57, distance: 88.2
click at [554, 57] on div "סינון לפי שם לקוח שם העסק / הלקוח מילות מפתח נפח חיפוש מילת מפתח Dr. Erlich ד"ר…" at bounding box center [537, 182] width 583 height 407
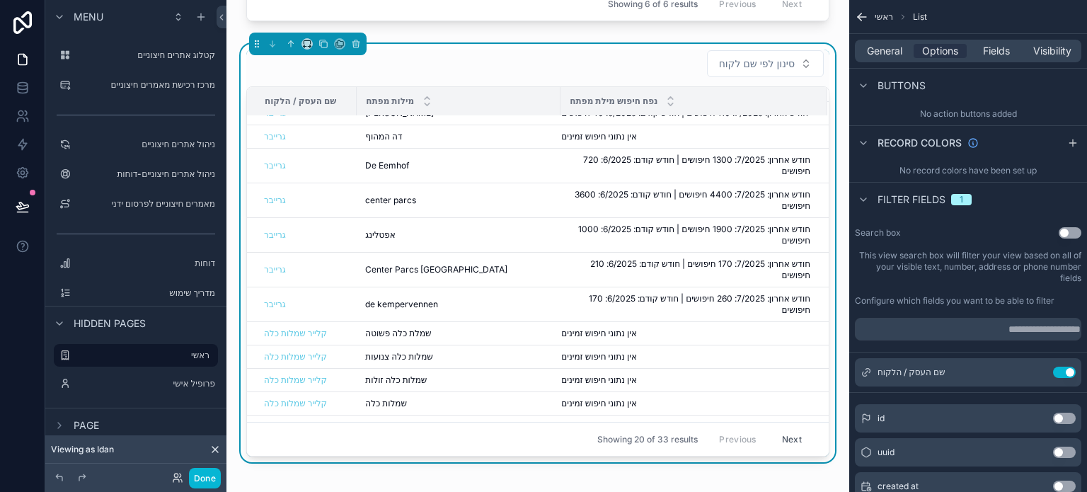
scroll to position [71, 0]
click at [610, 78] on div "סינון לפי שם לקוח" at bounding box center [537, 64] width 583 height 28
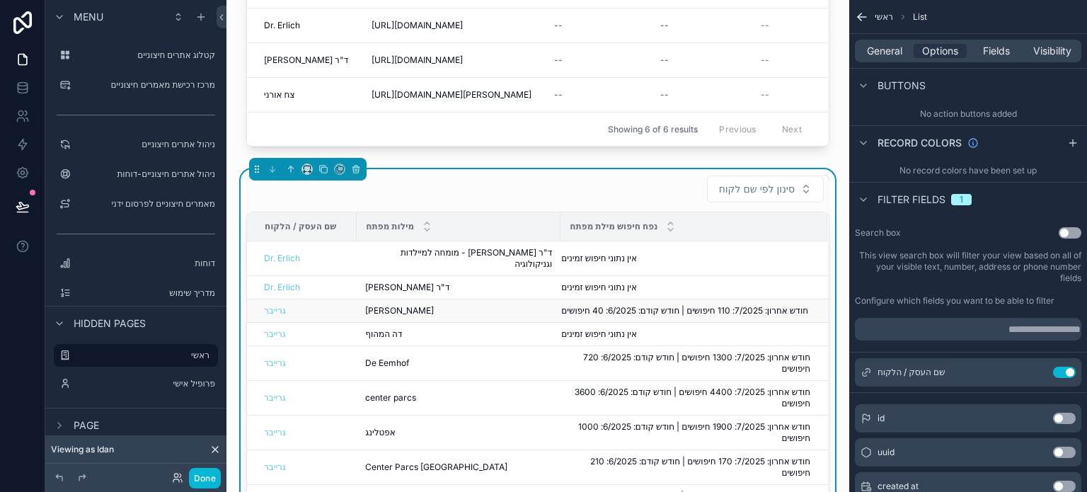
scroll to position [212, 0]
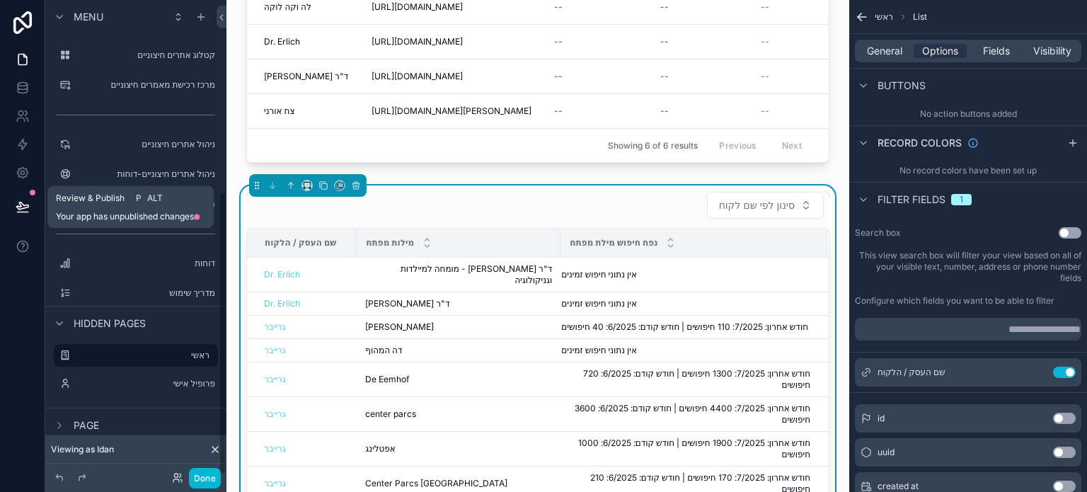
click at [21, 209] on icon at bounding box center [22, 205] width 12 height 7
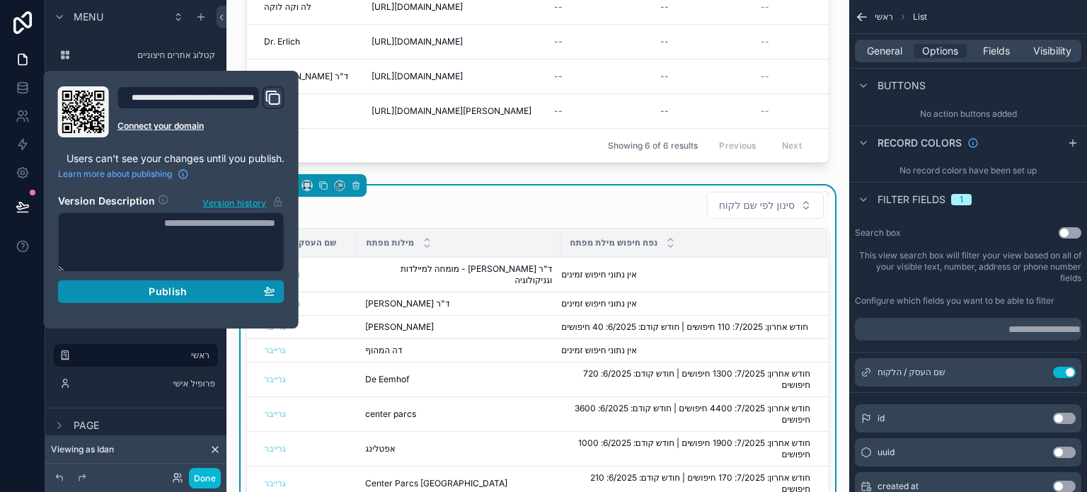
click at [164, 293] on span "Publish" at bounding box center [168, 291] width 38 height 13
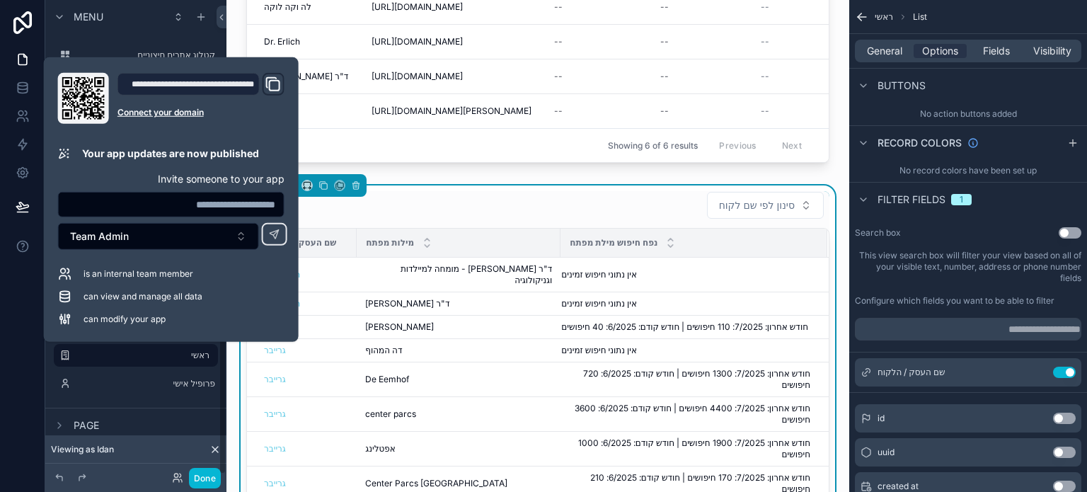
click at [241, 416] on div "סינון לפי שם לקוח שם העסק / הלקוח מילות מפתח נפח חיפוש מילת מפתח Dr. Erlich ד"ר…" at bounding box center [538, 394] width 600 height 418
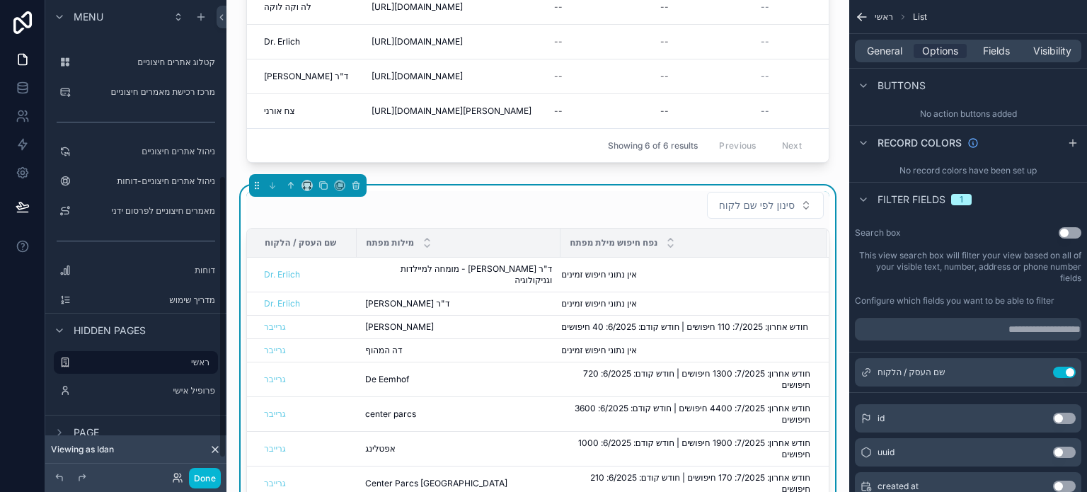
scroll to position [323, 0]
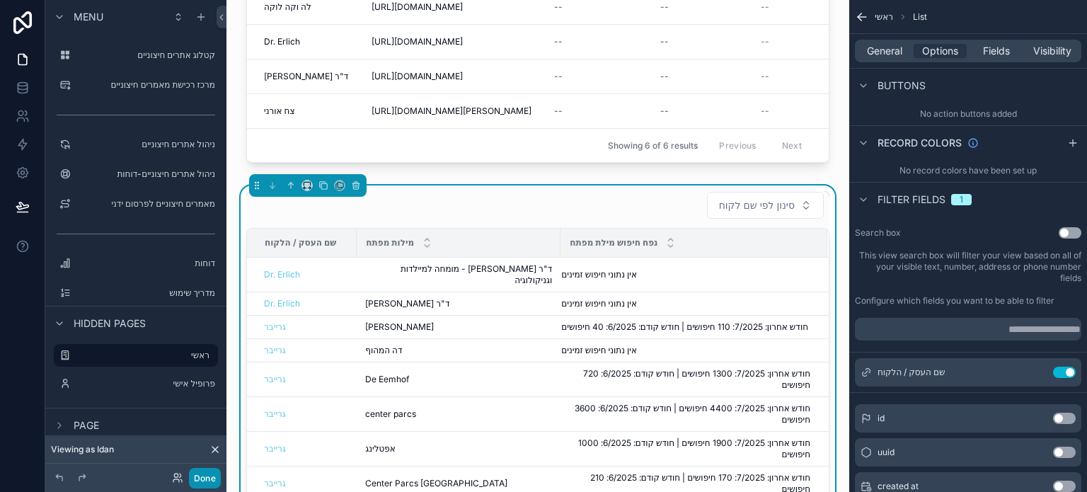
click at [200, 478] on button "Done" at bounding box center [205, 478] width 32 height 21
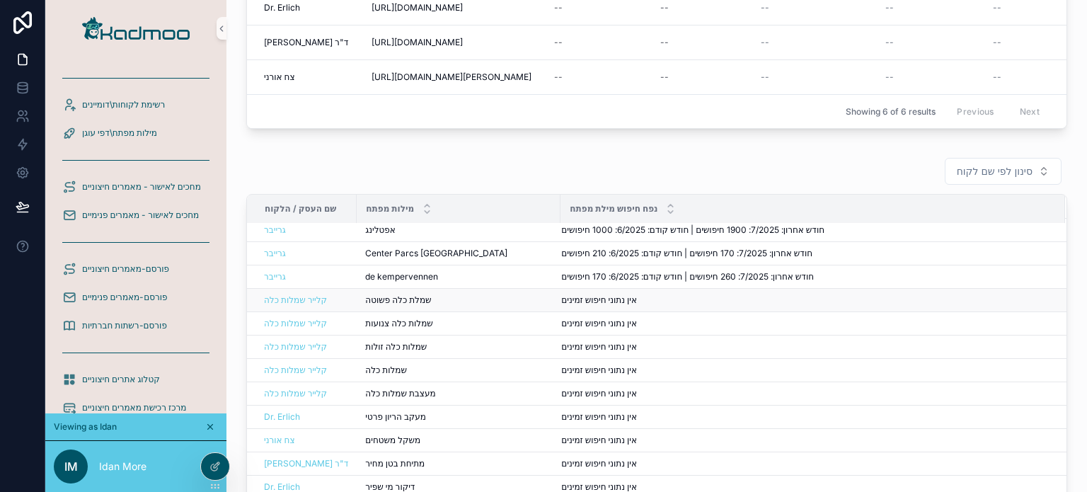
scroll to position [163, 0]
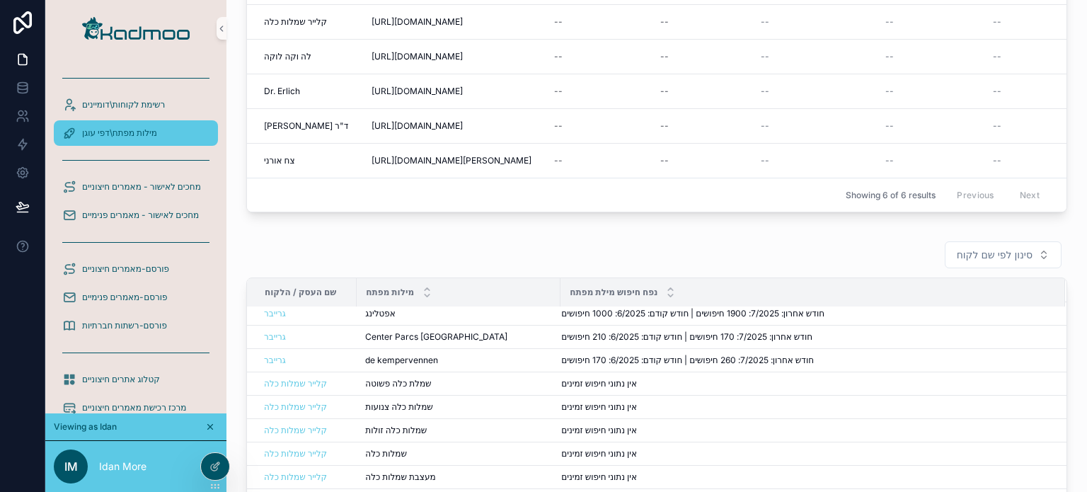
click at [130, 127] on span "מילות מפתח\דפי עוגן" at bounding box center [119, 132] width 75 height 11
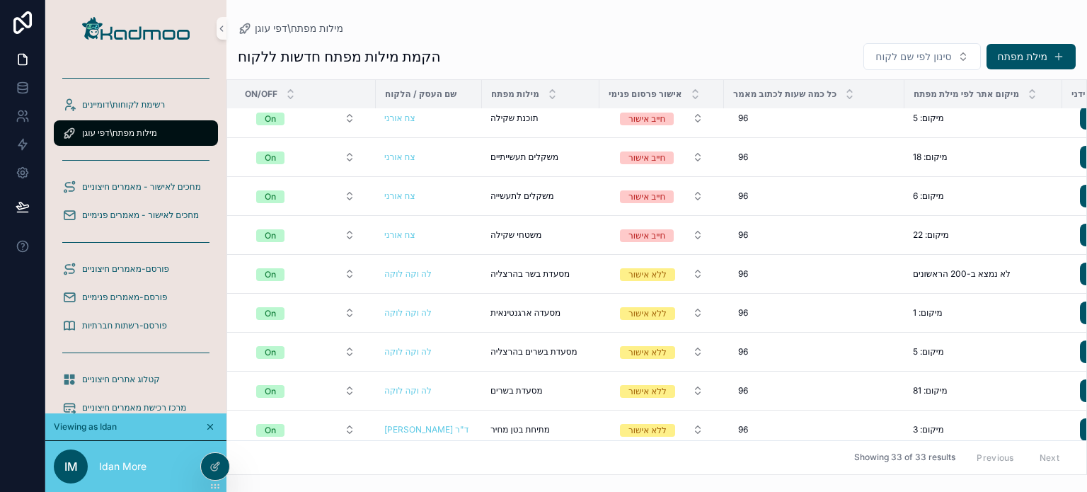
scroll to position [212, 0]
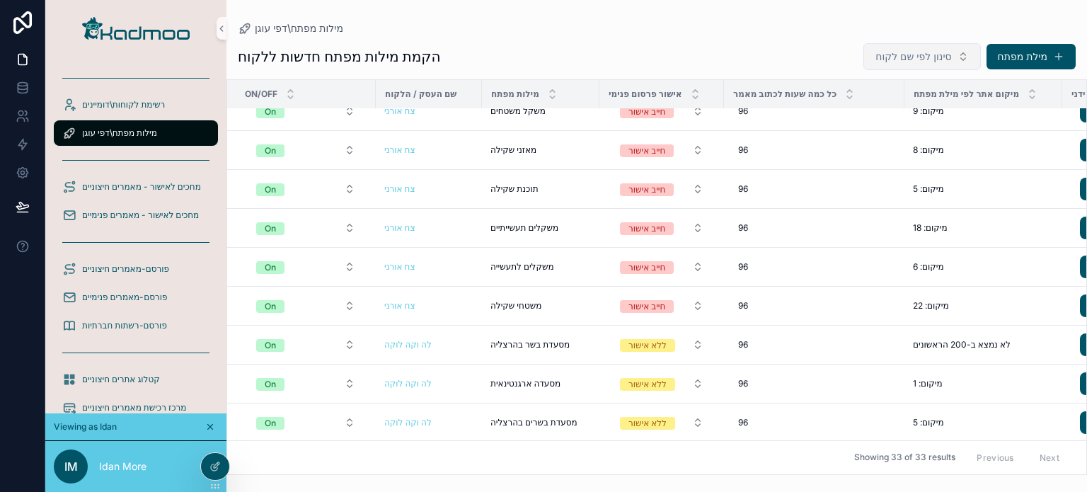
click at [949, 59] on span "סינון לפי שם לקוח" at bounding box center [914, 57] width 76 height 14
click at [728, 25] on div "מילות מפתח\דפי עוגן" at bounding box center [657, 28] width 838 height 11
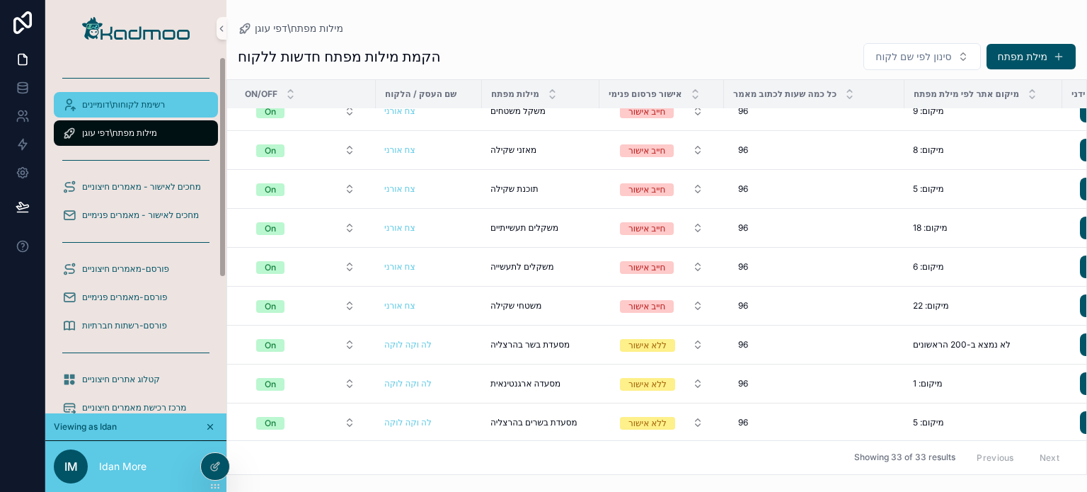
click at [110, 101] on span "רשימת לקוחות\דומיינים" at bounding box center [123, 104] width 83 height 11
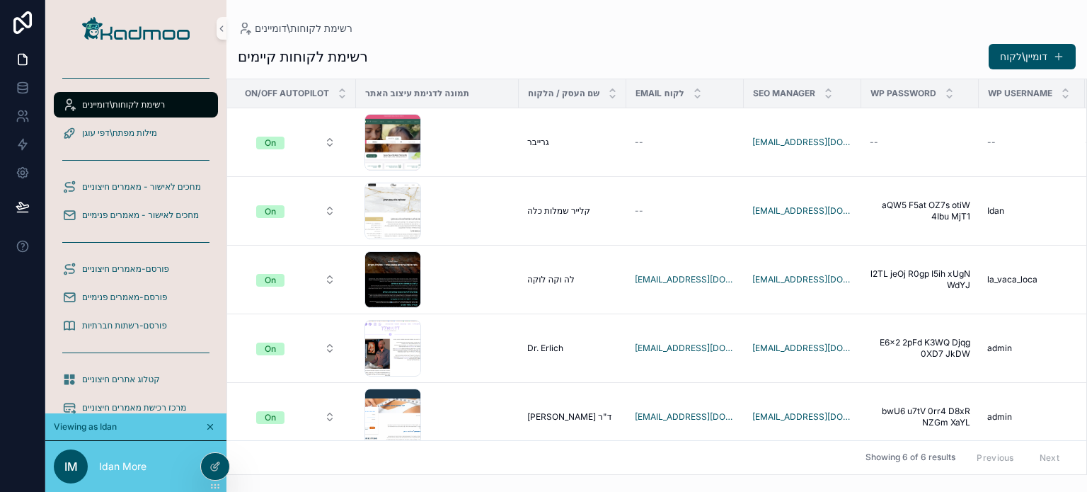
drag, startPoint x: 550, startPoint y: 466, endPoint x: 476, endPoint y: 462, distance: 74.5
click at [214, 466] on icon at bounding box center [217, 465] width 6 height 6
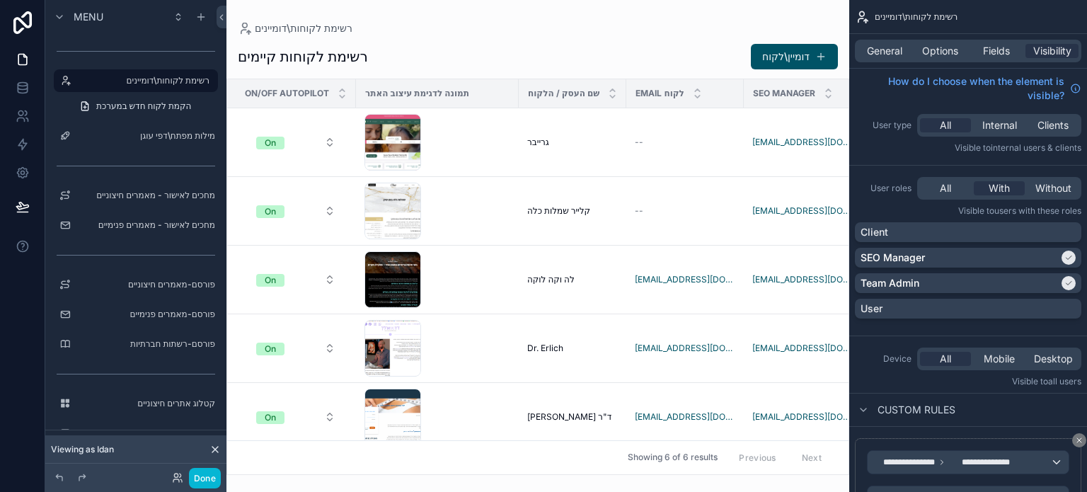
click at [467, 93] on span "תמונה לדגימת עיצוב האתר" at bounding box center [417, 93] width 104 height 11
click at [985, 52] on span "Fields" at bounding box center [996, 51] width 27 height 14
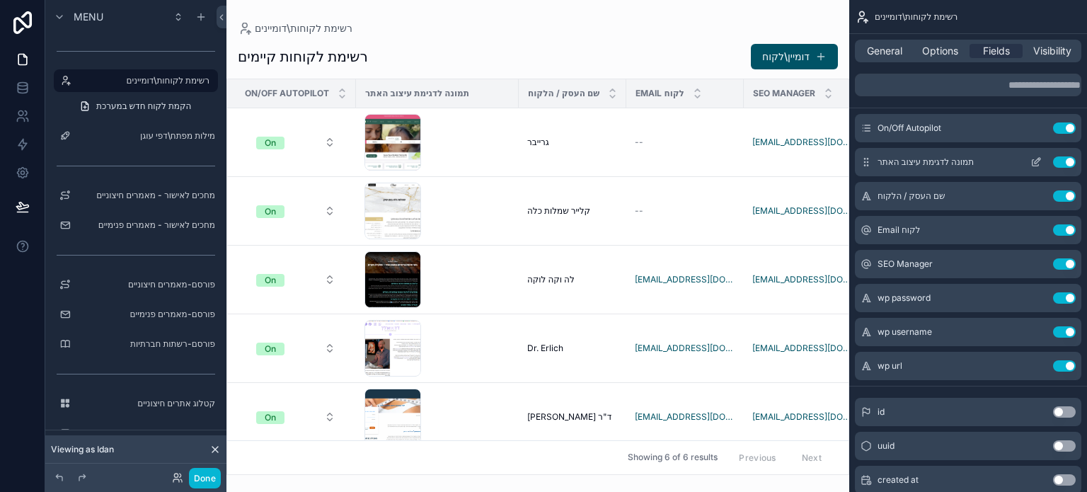
click at [1065, 162] on button "Use setting" at bounding box center [1064, 161] width 23 height 11
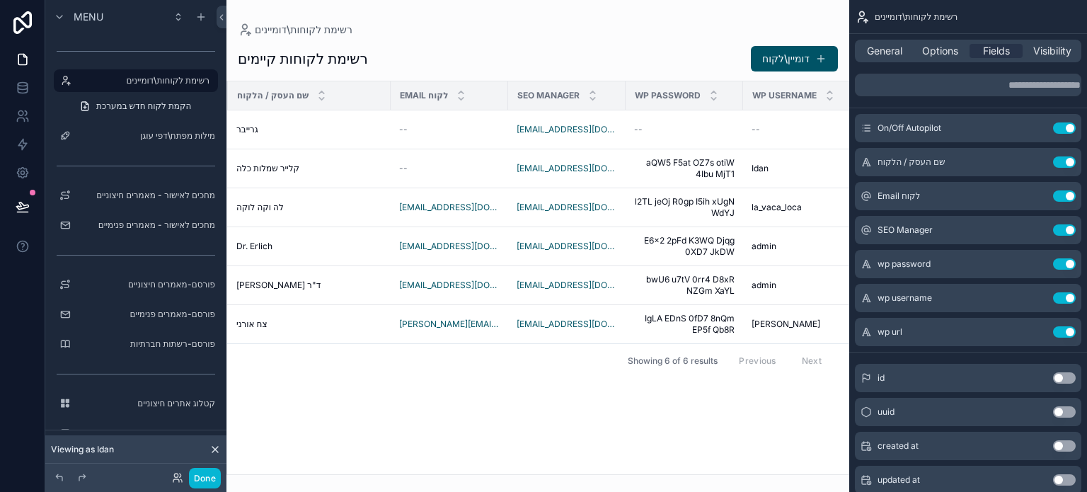
scroll to position [0, 234]
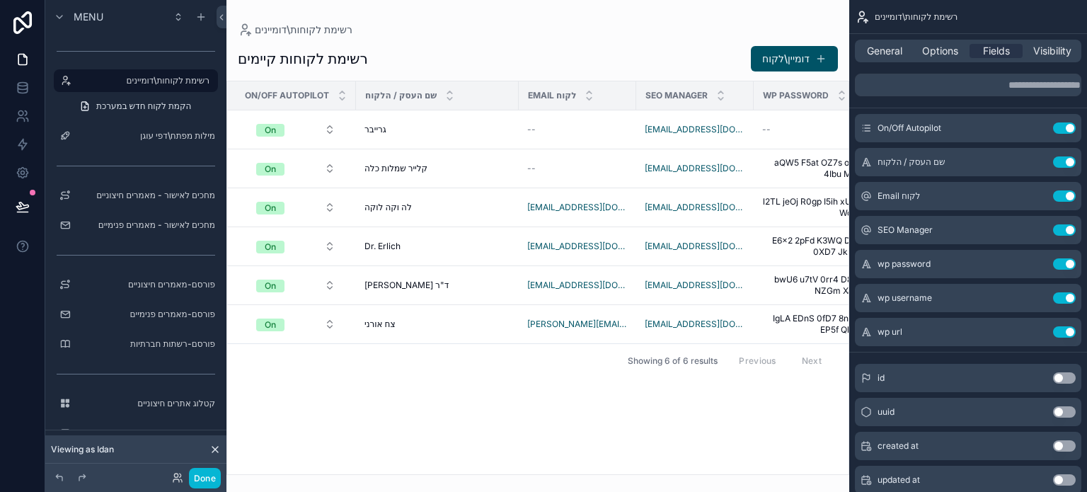
drag, startPoint x: 315, startPoint y: 465, endPoint x: 647, endPoint y: 428, distance: 334.0
drag, startPoint x: 552, startPoint y: 469, endPoint x: 603, endPoint y: 454, distance: 53.1
click at [25, 206] on icon at bounding box center [22, 205] width 12 height 7
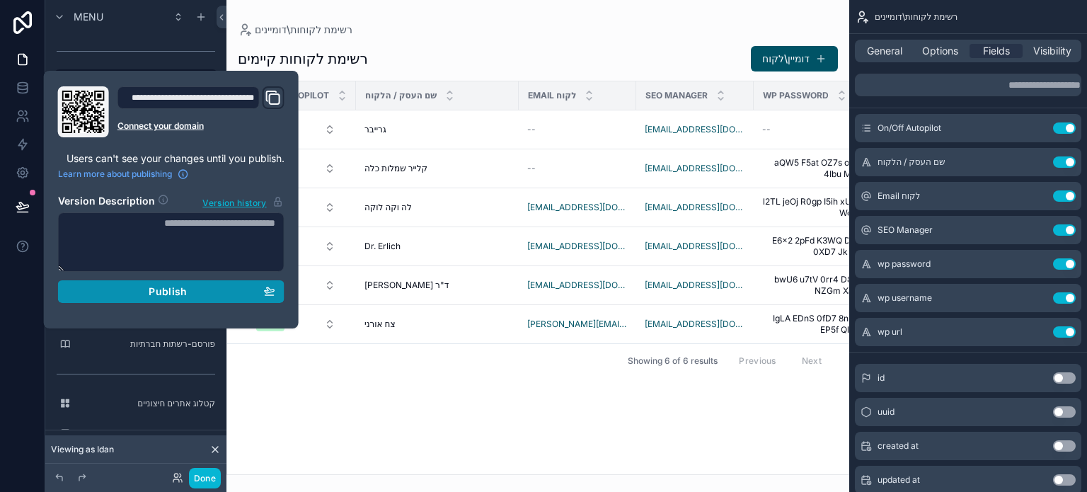
click at [164, 288] on span "Publish" at bounding box center [168, 291] width 38 height 13
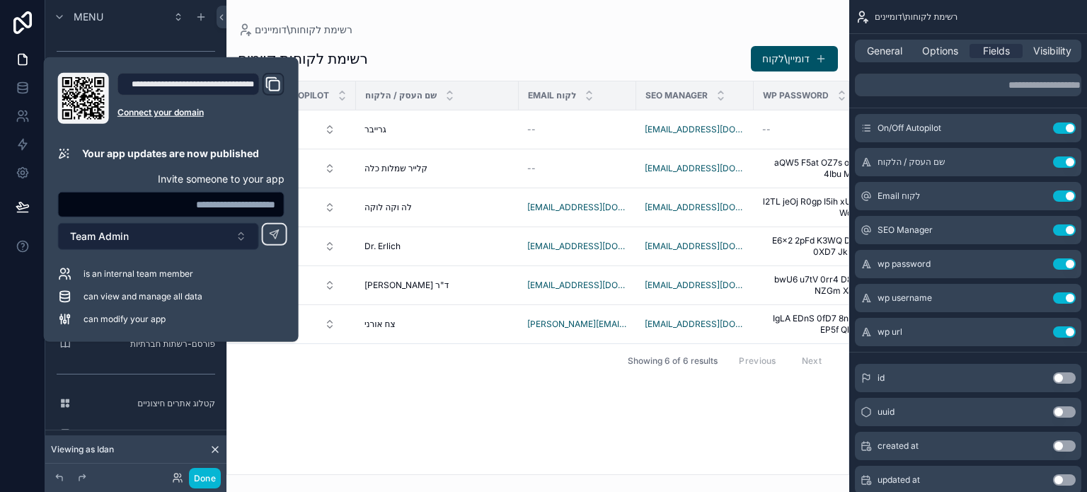
click at [210, 246] on button "Team Admin" at bounding box center [158, 236] width 201 height 27
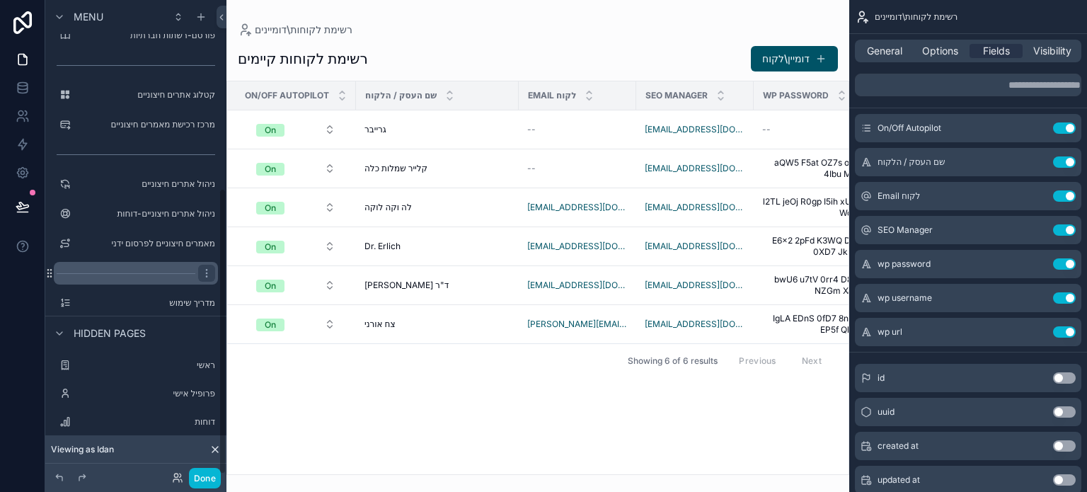
scroll to position [314, 0]
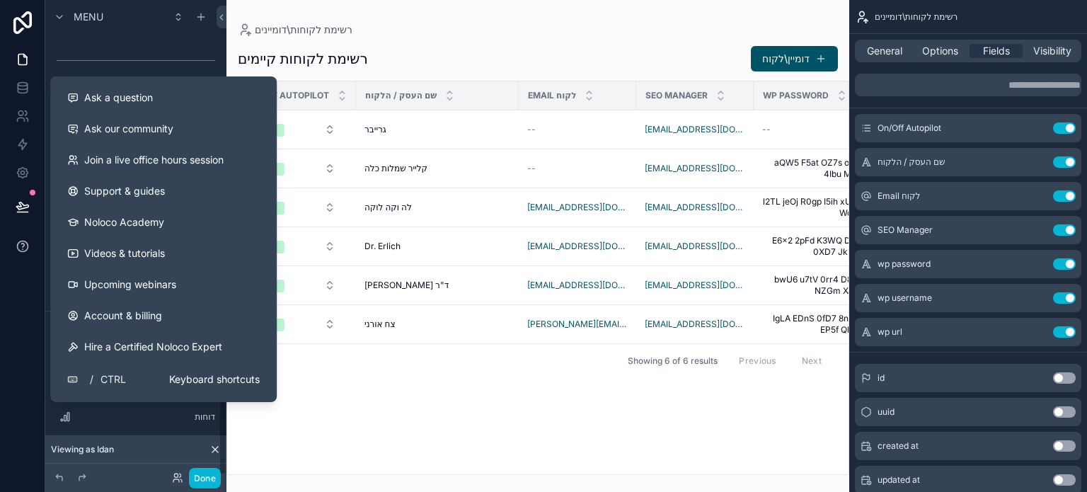
click at [21, 246] on icon at bounding box center [23, 246] width 14 height 14
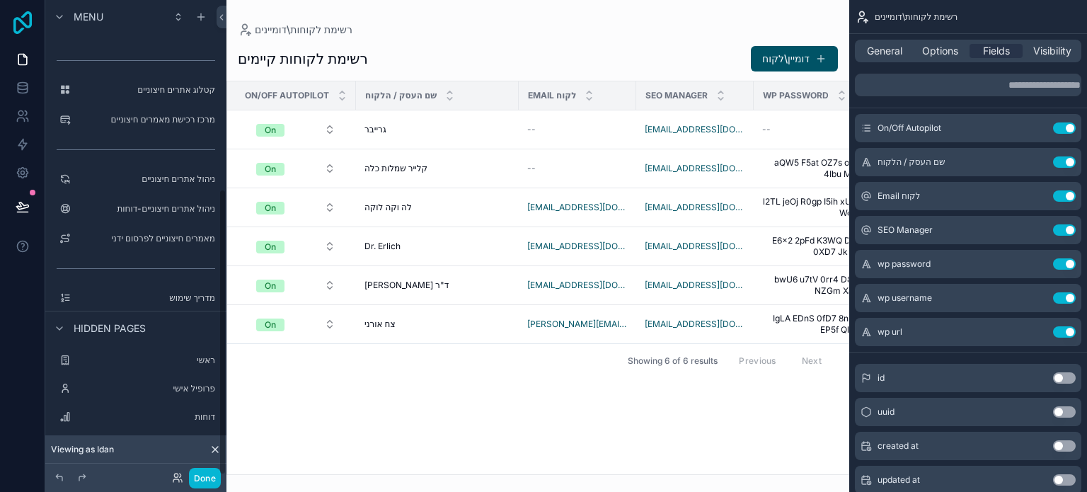
click at [23, 24] on icon at bounding box center [22, 22] width 18 height 23
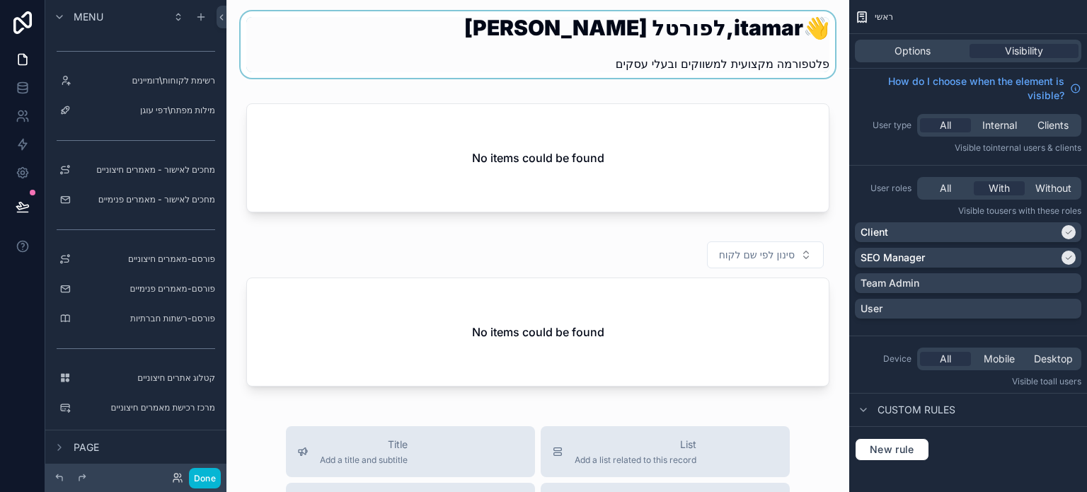
click at [607, 35] on div "scrollable content" at bounding box center [538, 48] width 600 height 75
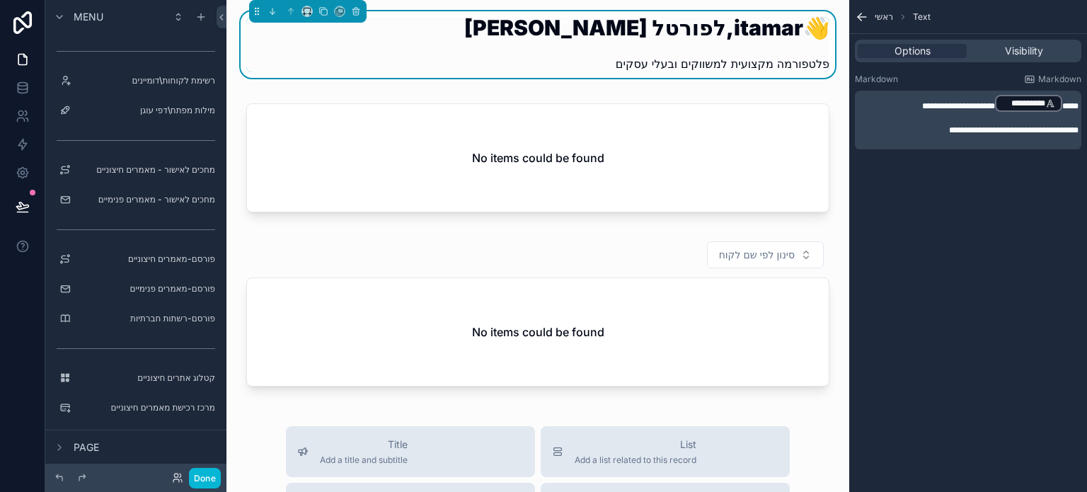
click at [891, 101] on p "**********" at bounding box center [970, 103] width 218 height 20
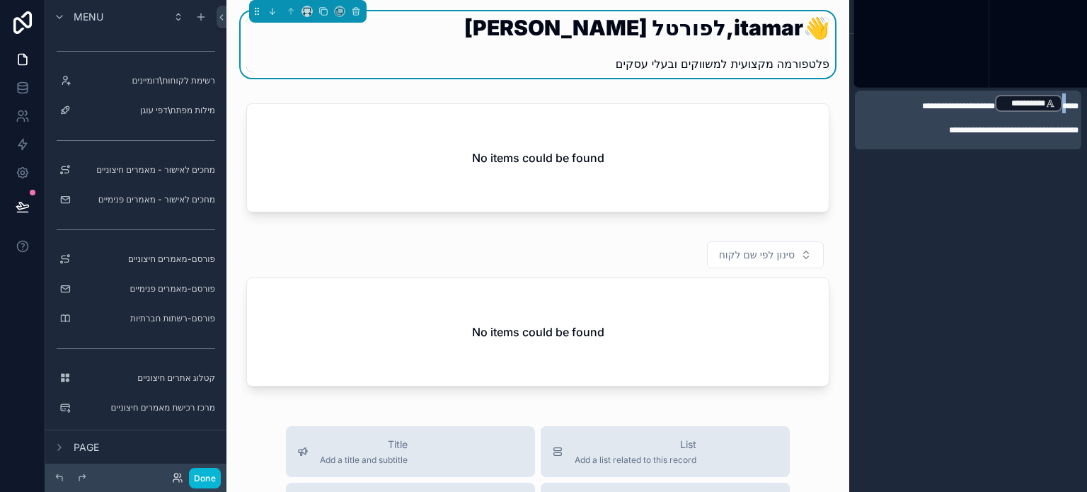
click at [891, 101] on p "**********" at bounding box center [970, 103] width 218 height 20
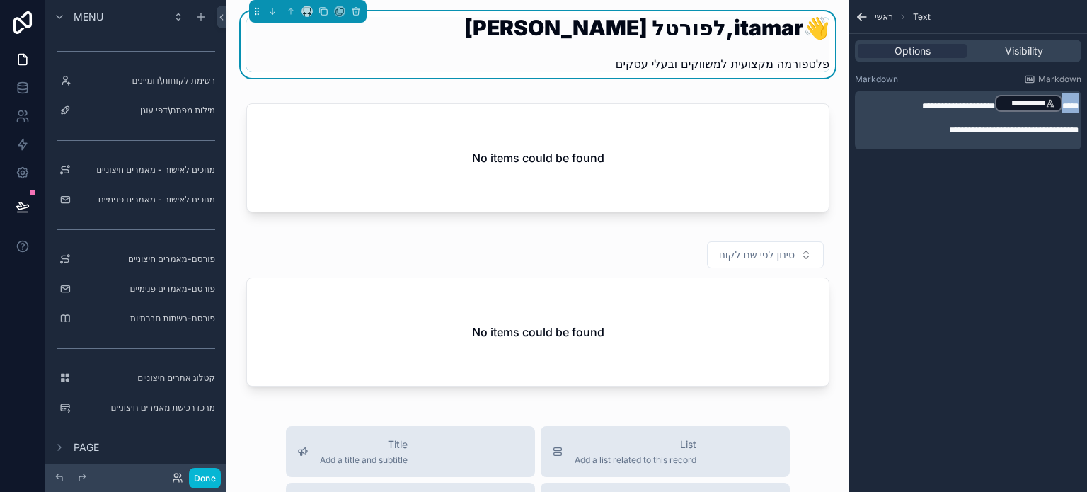
click at [891, 101] on p "**********" at bounding box center [970, 103] width 218 height 20
click at [930, 105] on span "**********" at bounding box center [958, 106] width 73 height 8
drag, startPoint x: 1008, startPoint y: 427, endPoint x: 702, endPoint y: 262, distance: 347.5
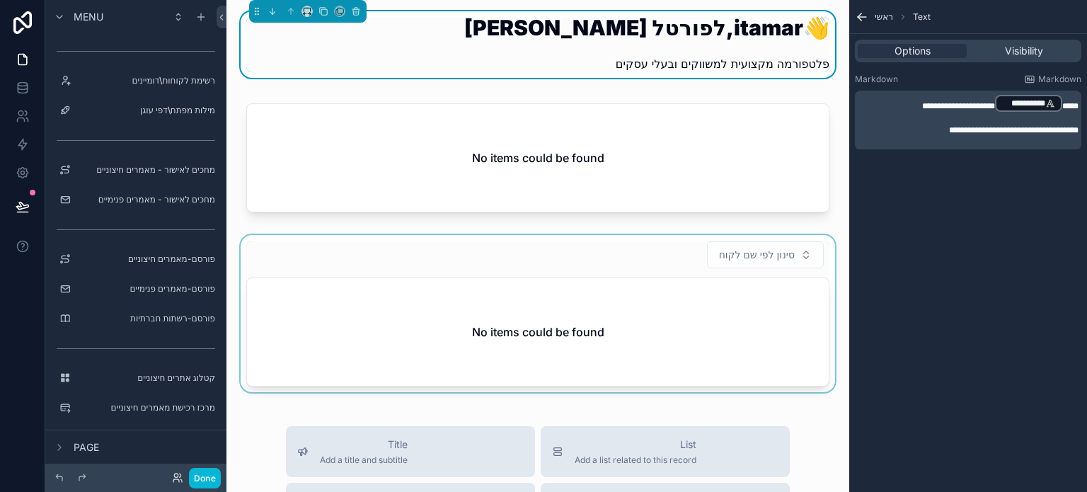
click at [1003, 421] on div "**********" at bounding box center [968, 246] width 238 height 492
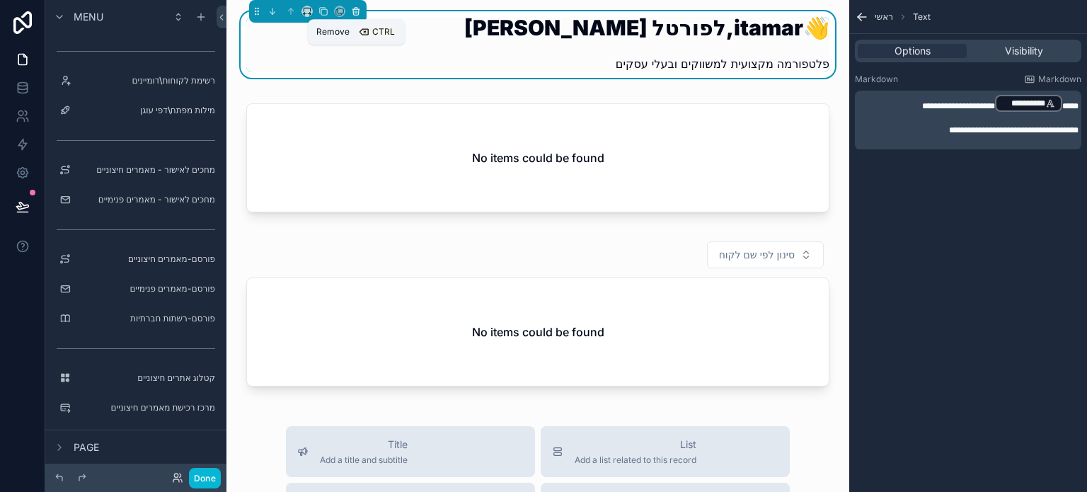
click at [359, 13] on icon "scrollable content" at bounding box center [356, 11] width 10 height 10
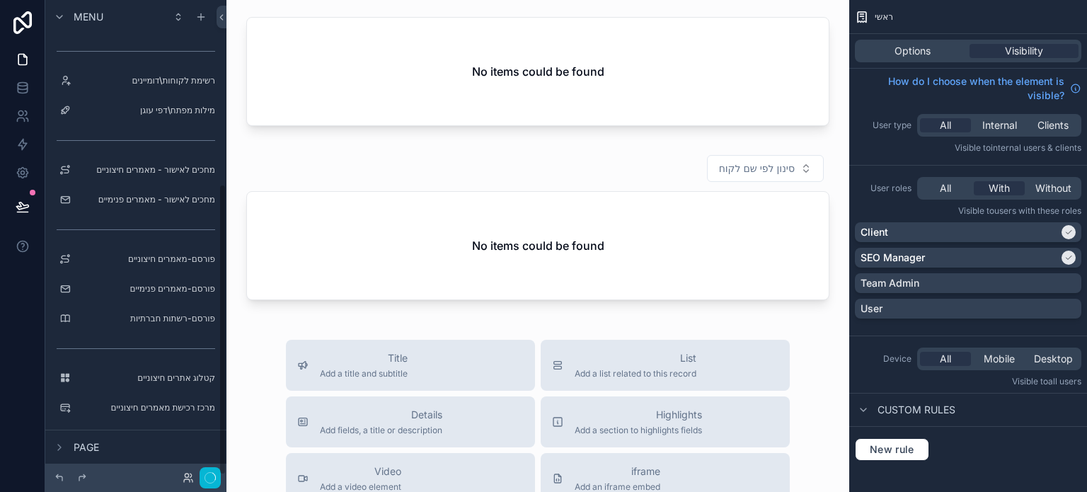
scroll to position [299, 0]
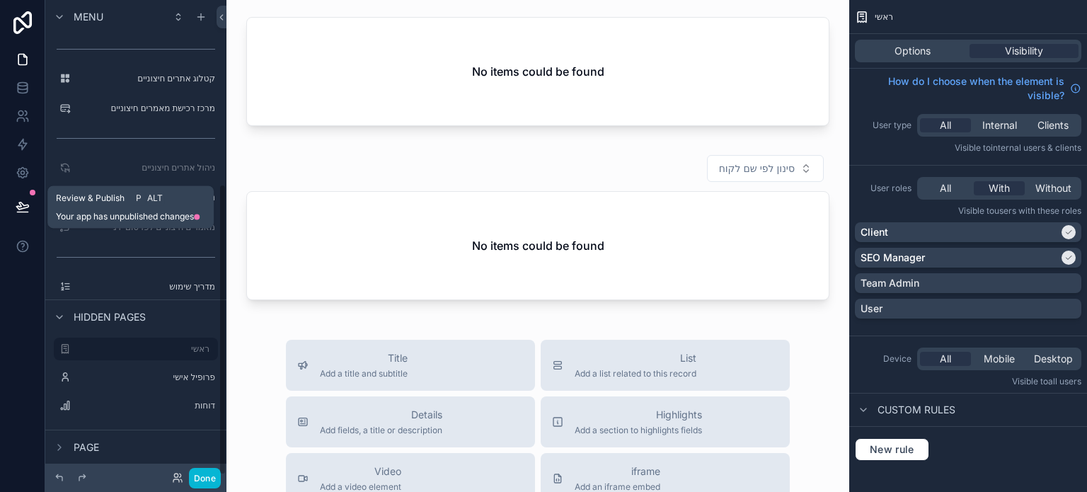
click at [28, 206] on icon at bounding box center [23, 207] width 14 height 14
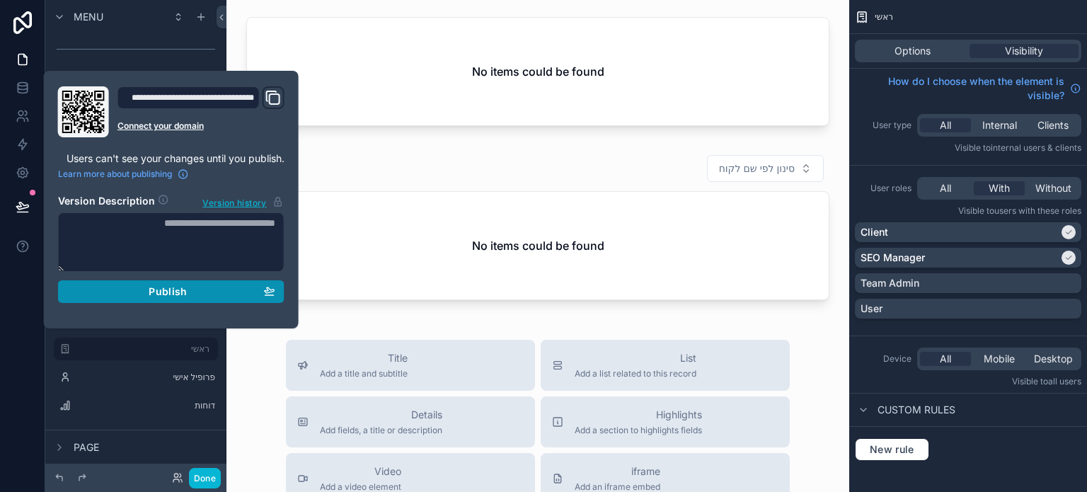
click at [170, 297] on span "Publish" at bounding box center [168, 291] width 38 height 13
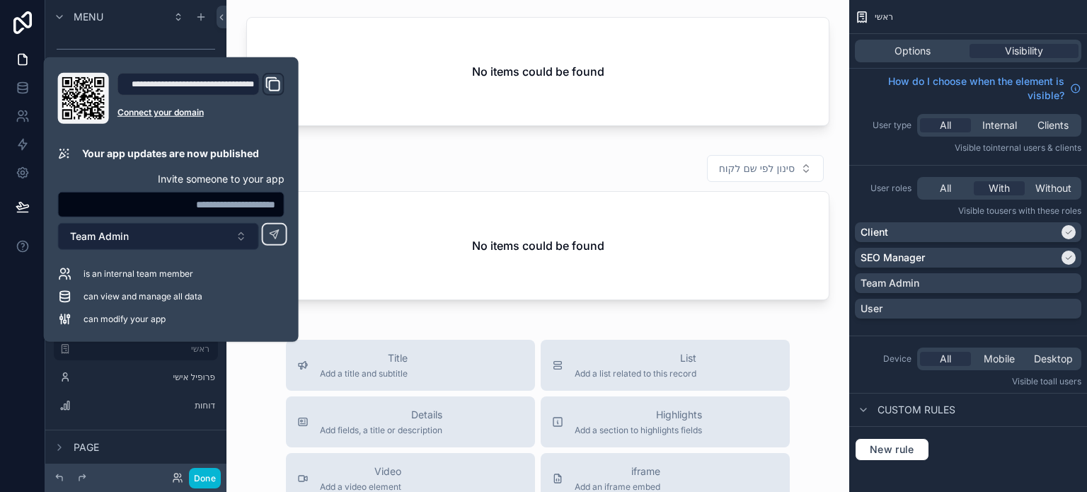
click at [156, 244] on button "Team Admin" at bounding box center [158, 236] width 201 height 27
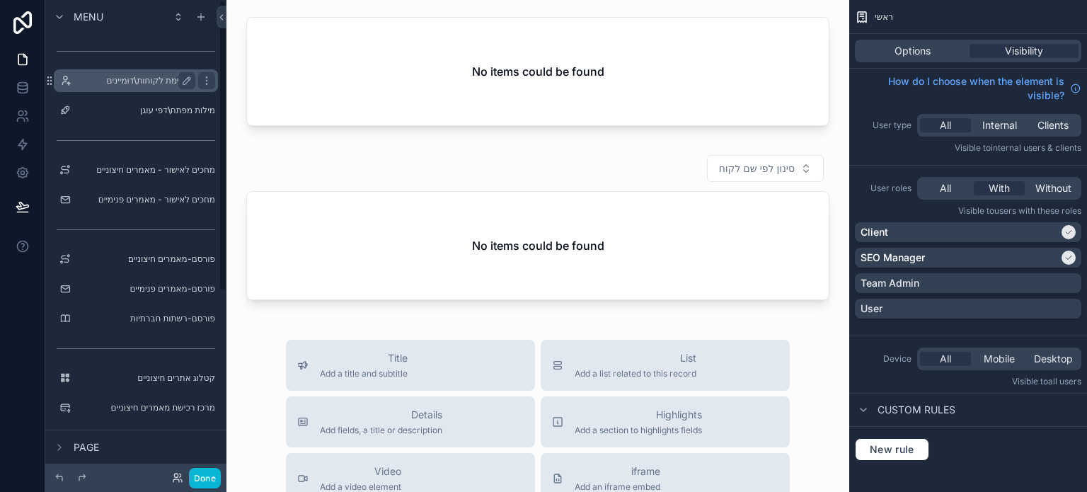
click at [151, 82] on label "רשימת לקוחות\דומיינים" at bounding box center [132, 80] width 113 height 11
